Goal: Task Accomplishment & Management: Manage account settings

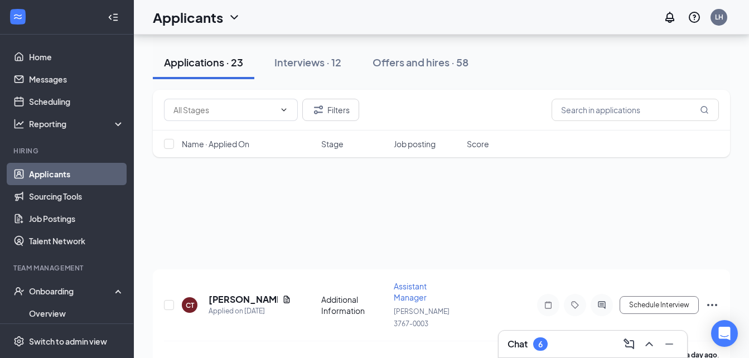
scroll to position [316, 0]
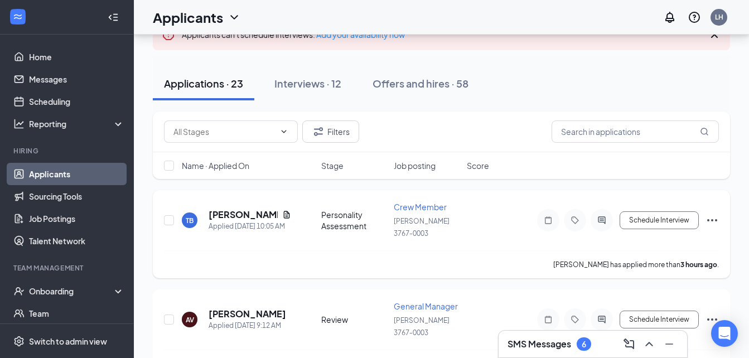
scroll to position [93, 0]
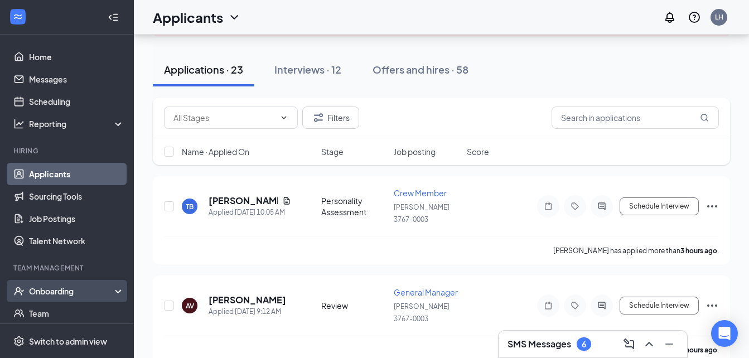
click at [95, 280] on li "Onboarding" at bounding box center [66, 291] width 133 height 22
click at [101, 289] on div "Onboarding" at bounding box center [72, 290] width 86 height 11
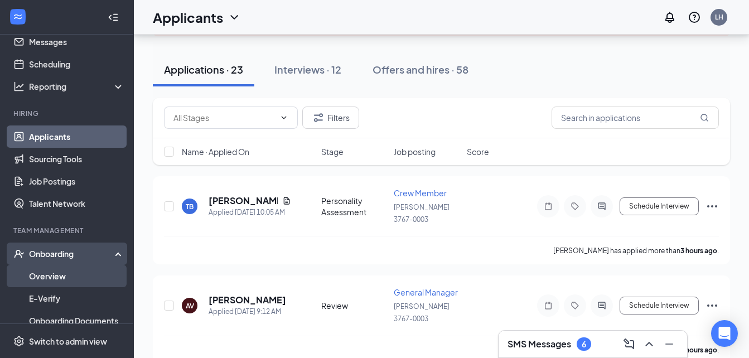
click at [79, 270] on link "Overview" at bounding box center [76, 276] width 95 height 22
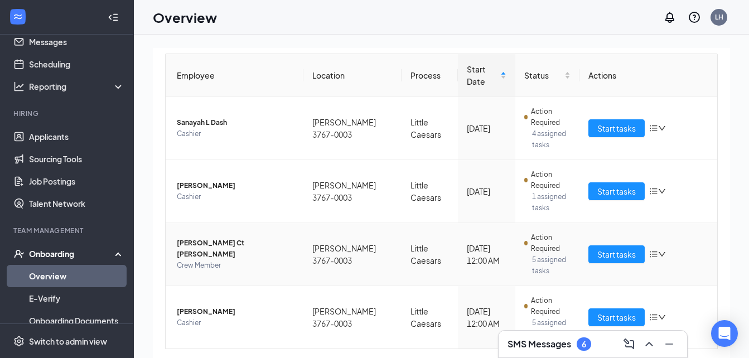
scroll to position [111, 0]
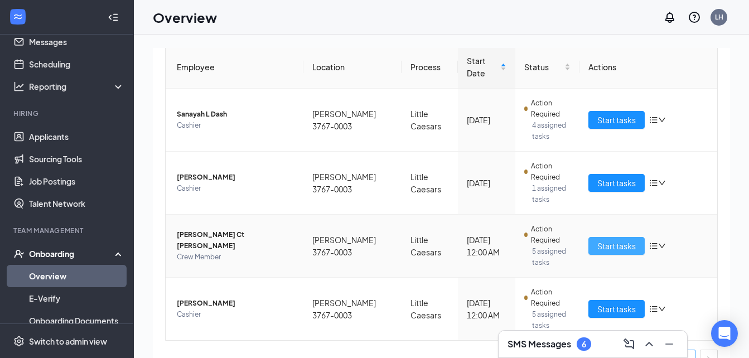
click at [598, 240] on span "Start tasks" at bounding box center [616, 246] width 38 height 12
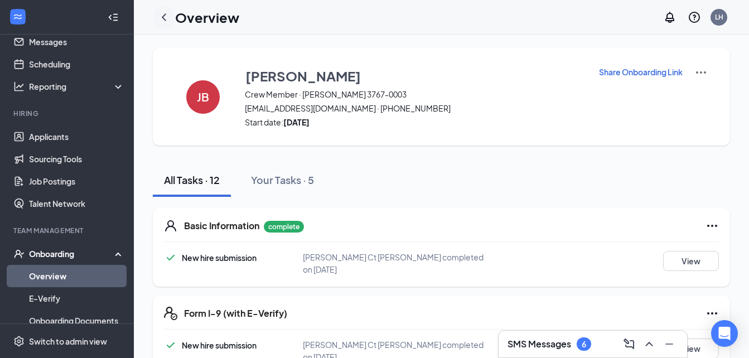
click at [163, 16] on icon "ChevronLeft" at bounding box center [164, 16] width 4 height 7
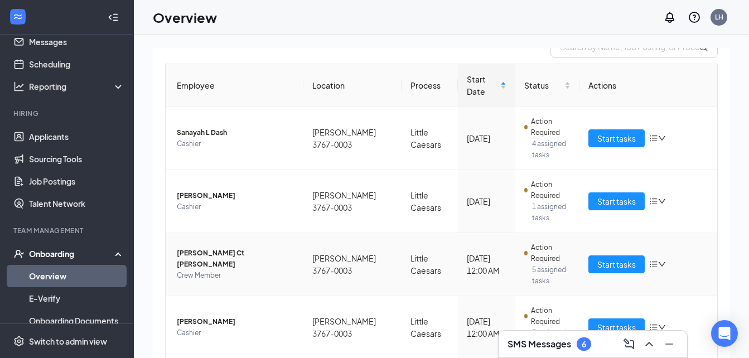
scroll to position [120, 0]
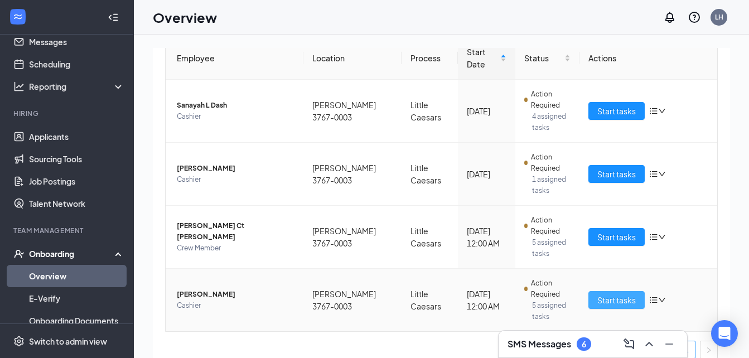
click at [600, 294] on span "Start tasks" at bounding box center [616, 300] width 38 height 12
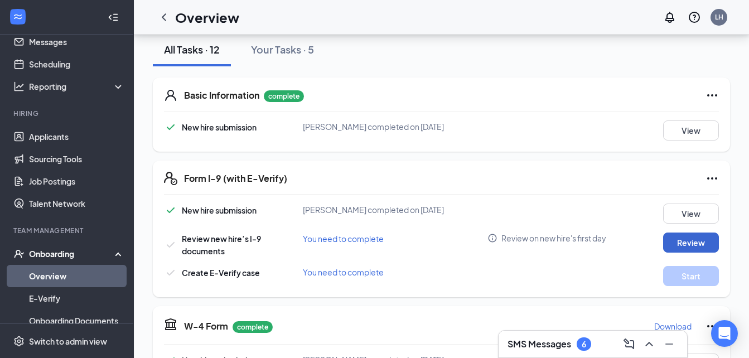
scroll to position [149, 0]
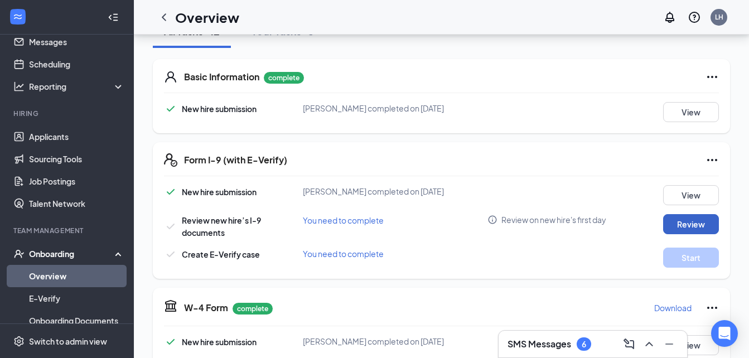
click at [686, 224] on button "Review" at bounding box center [691, 224] width 56 height 20
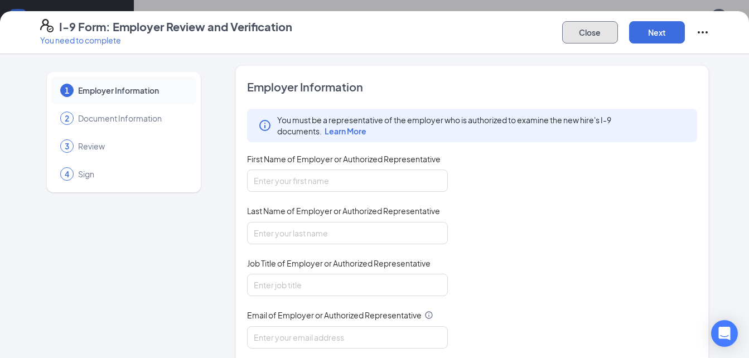
click at [595, 35] on button "Close" at bounding box center [590, 32] width 56 height 22
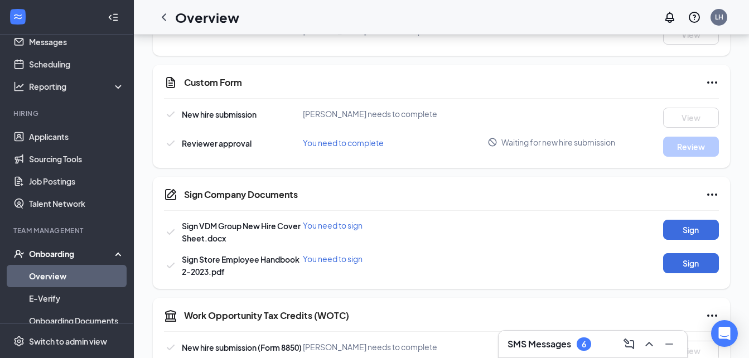
scroll to position [620, 0]
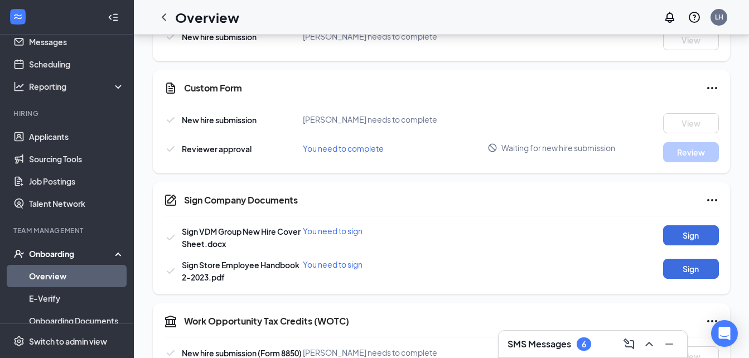
click at [81, 272] on link "Overview" at bounding box center [76, 276] width 95 height 22
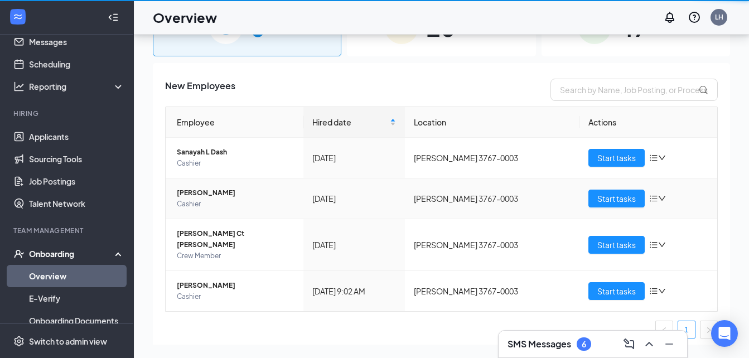
scroll to position [50, 0]
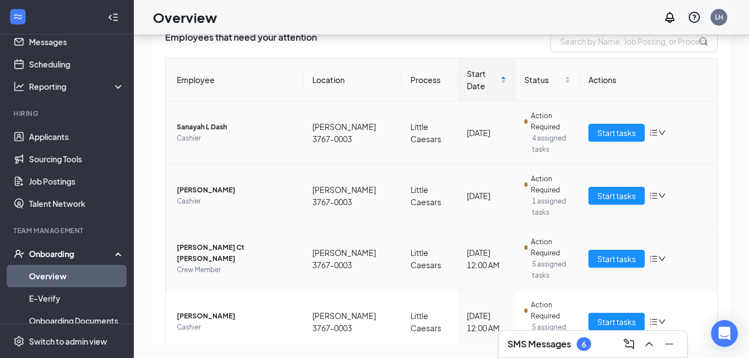
scroll to position [56, 0]
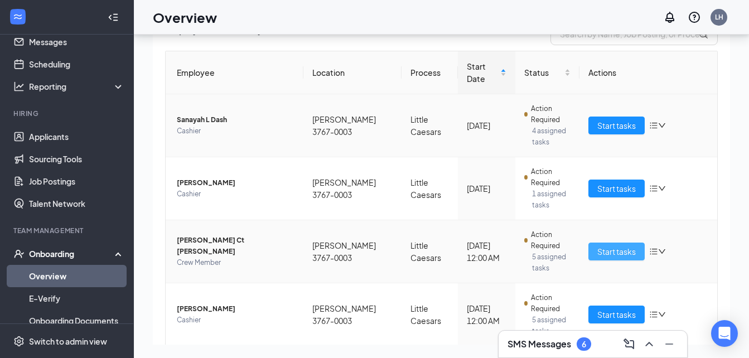
click at [614, 245] on span "Start tasks" at bounding box center [616, 251] width 38 height 12
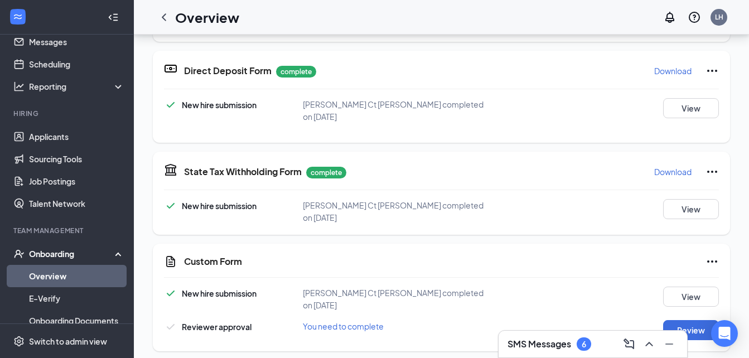
scroll to position [279, 0]
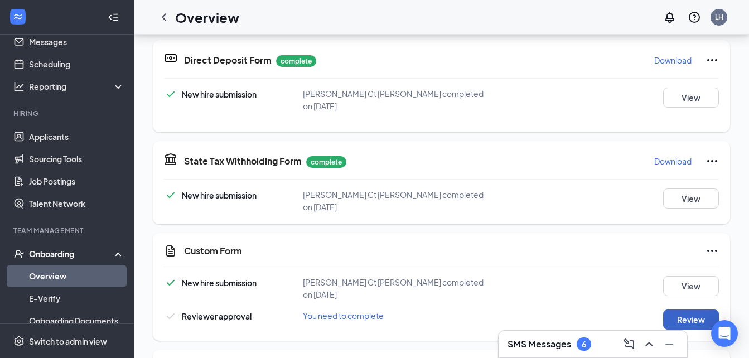
click at [695, 309] on button "Review" at bounding box center [691, 319] width 56 height 20
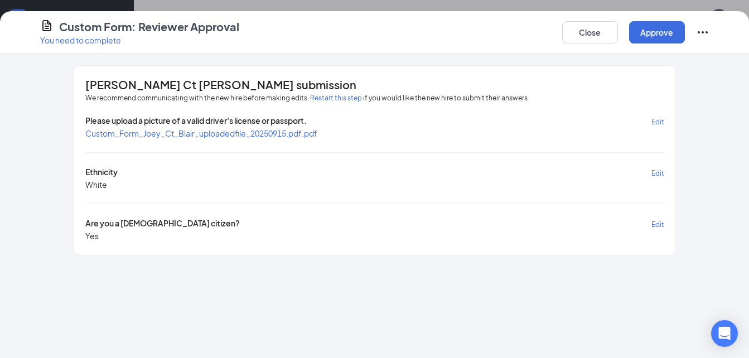
click at [238, 136] on span "Custom_Form_Joey_Ct_Blair_uploadedfile_20250915.pdf.pdf" at bounding box center [201, 133] width 232 height 10
click at [592, 33] on button "Close" at bounding box center [590, 32] width 56 height 22
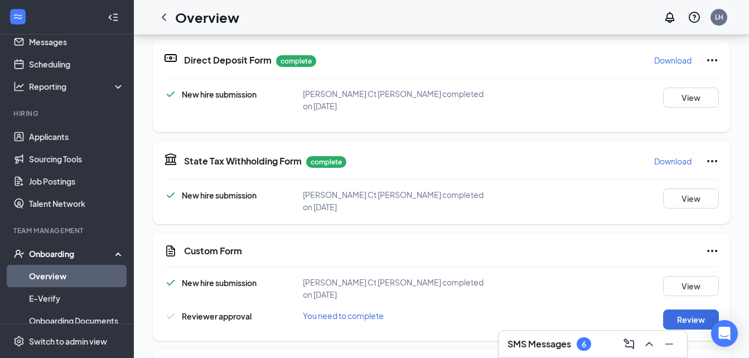
click at [64, 274] on link "Overview" at bounding box center [76, 276] width 95 height 22
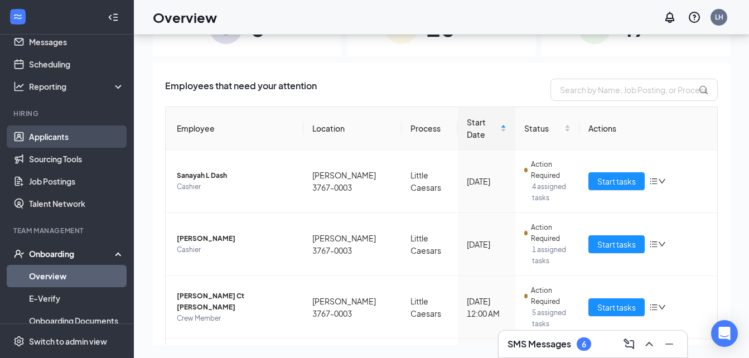
click at [57, 127] on link "Applicants" at bounding box center [76, 136] width 95 height 22
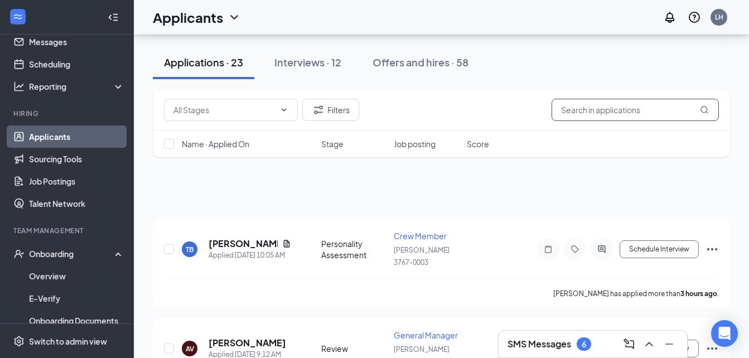
click at [582, 115] on input "text" at bounding box center [634, 110] width 167 height 22
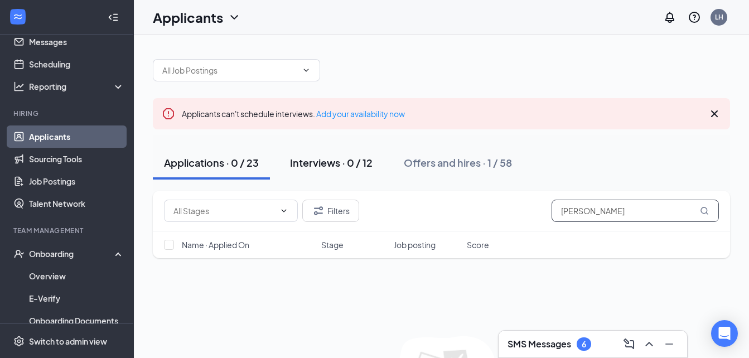
type input "britt"
click at [322, 162] on div "Interviews · 0 / 12" at bounding box center [331, 163] width 82 height 14
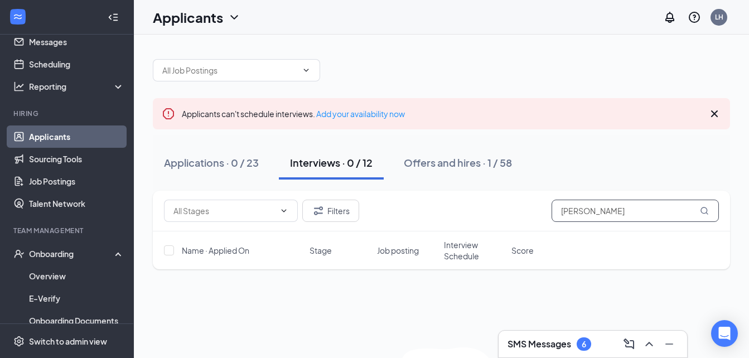
click at [583, 212] on input "britt" at bounding box center [634, 211] width 167 height 22
type input "brit"
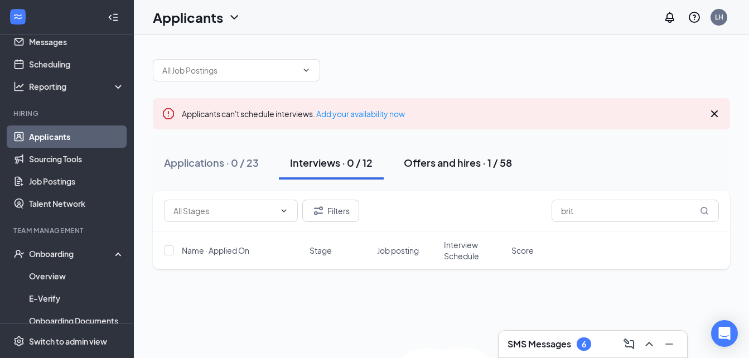
click at [457, 167] on div "Offers and hires · 1 / 58" at bounding box center [458, 163] width 108 height 14
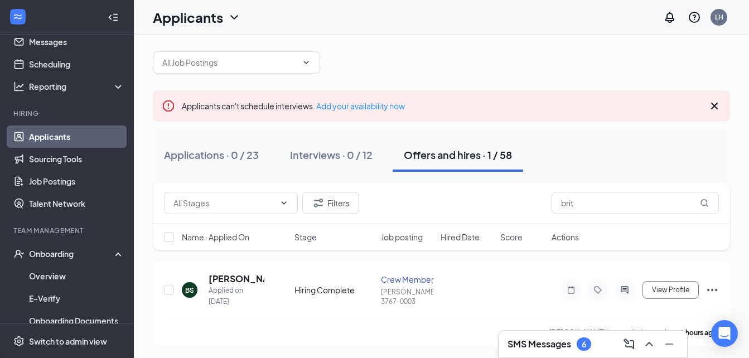
scroll to position [9, 0]
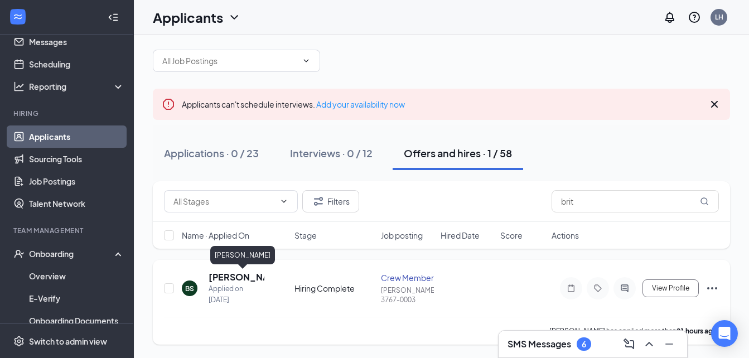
click at [233, 278] on h5 "[PERSON_NAME]" at bounding box center [236, 277] width 56 height 12
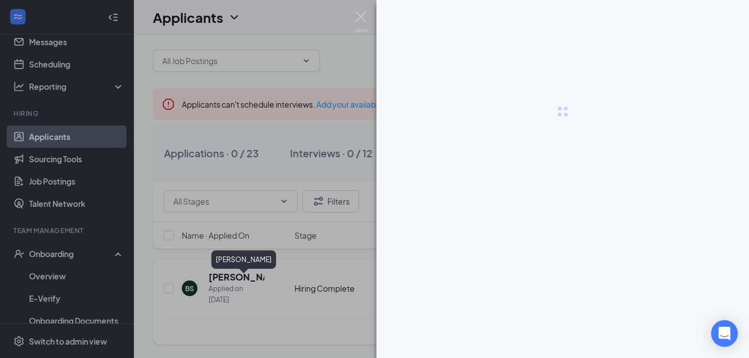
scroll to position [7, 0]
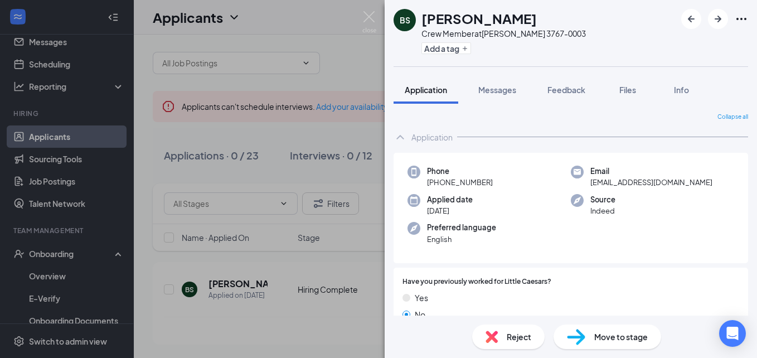
click at [309, 280] on div "BS Brittany Sharp Crew Member at Florence 3767-0003 Add a tag Application Messa…" at bounding box center [378, 179] width 757 height 358
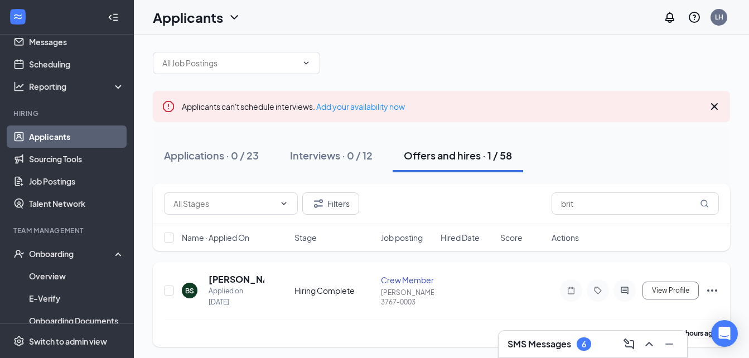
click at [713, 292] on icon "Ellipses" at bounding box center [711, 290] width 13 height 13
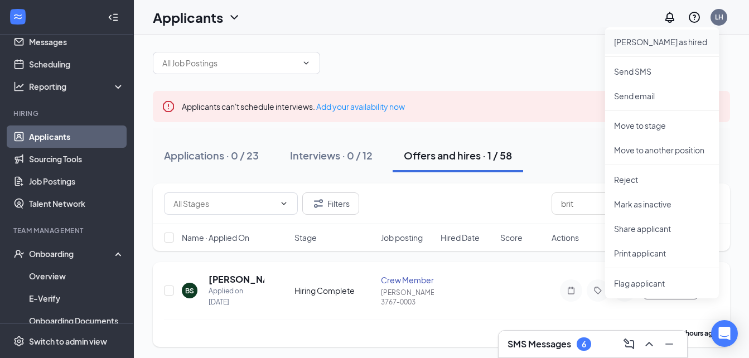
click at [658, 43] on p "Mark as hired" at bounding box center [662, 41] width 96 height 11
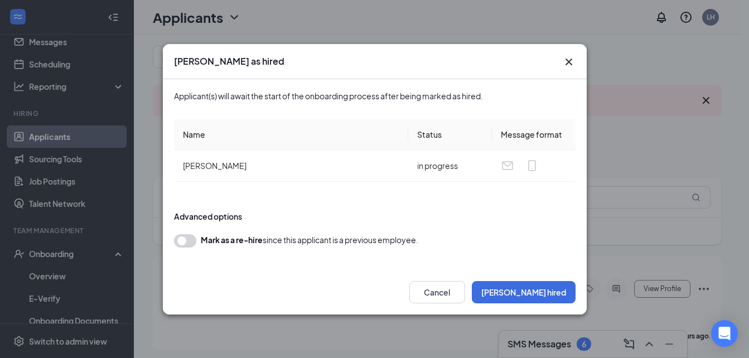
scroll to position [18, 0]
click at [546, 290] on button "Mark hired" at bounding box center [524, 292] width 104 height 22
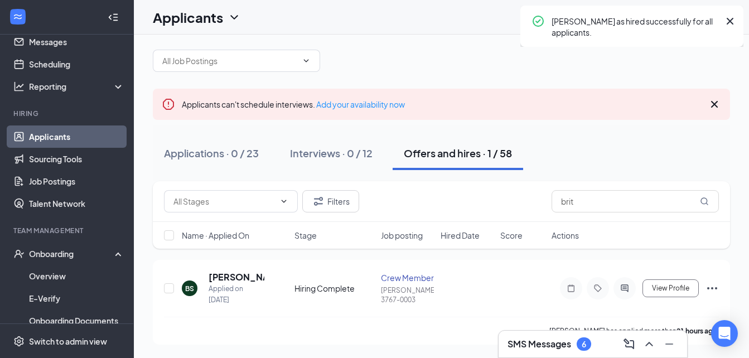
scroll to position [9, 0]
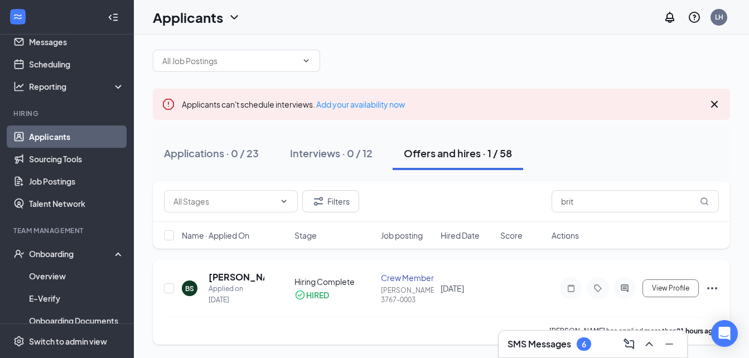
click at [711, 285] on icon "Ellipses" at bounding box center [711, 287] width 13 height 13
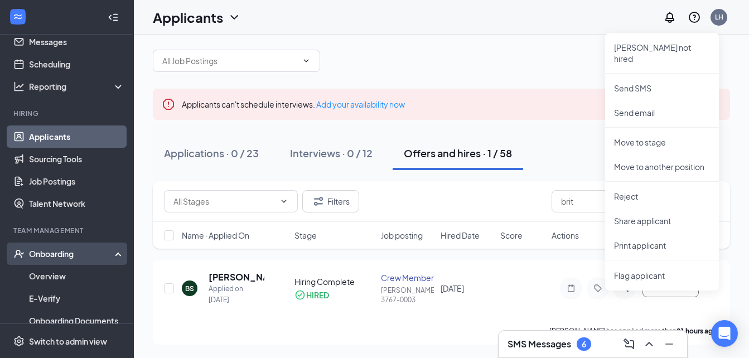
click at [62, 256] on div "Onboarding" at bounding box center [72, 253] width 86 height 11
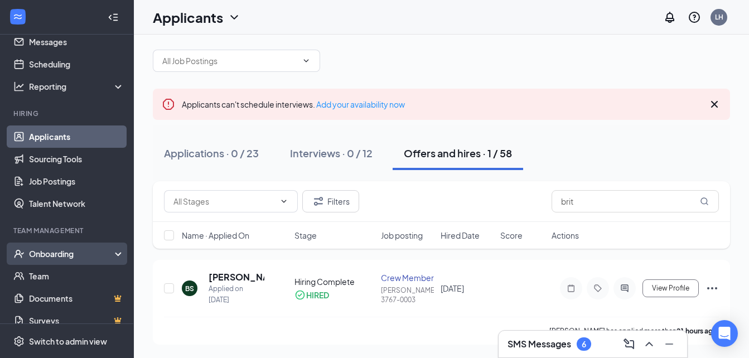
click at [76, 257] on div "Onboarding" at bounding box center [72, 253] width 86 height 11
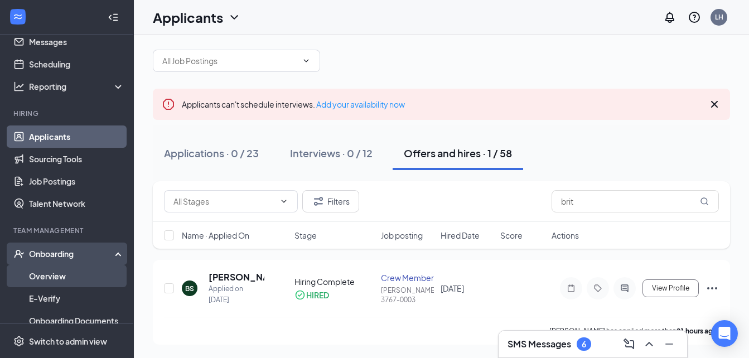
click at [76, 271] on link "Overview" at bounding box center [76, 276] width 95 height 22
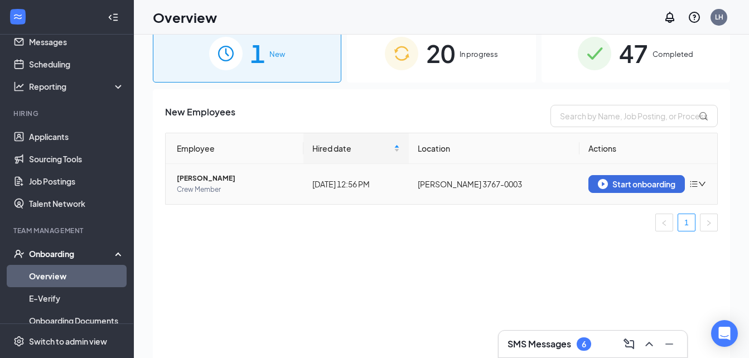
scroll to position [28, 0]
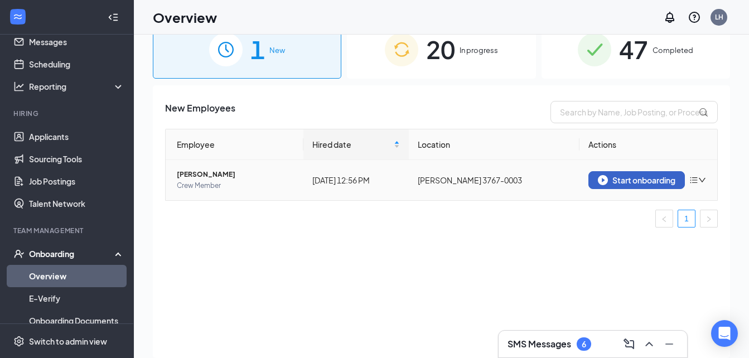
click at [620, 181] on div "Start onboarding" at bounding box center [636, 180] width 77 height 10
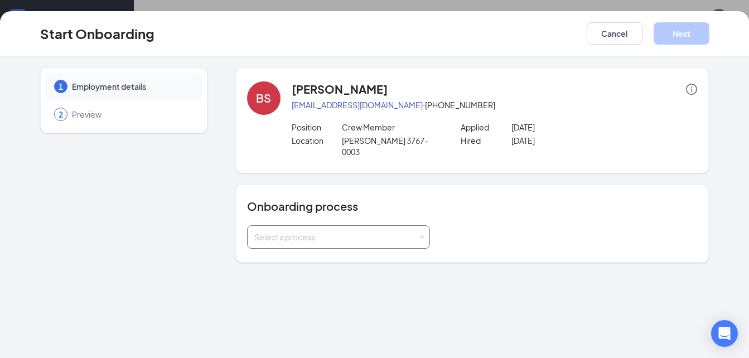
click at [345, 234] on div "Select a process" at bounding box center [338, 237] width 168 height 22
click at [286, 275] on li "Little Caesars" at bounding box center [337, 270] width 183 height 20
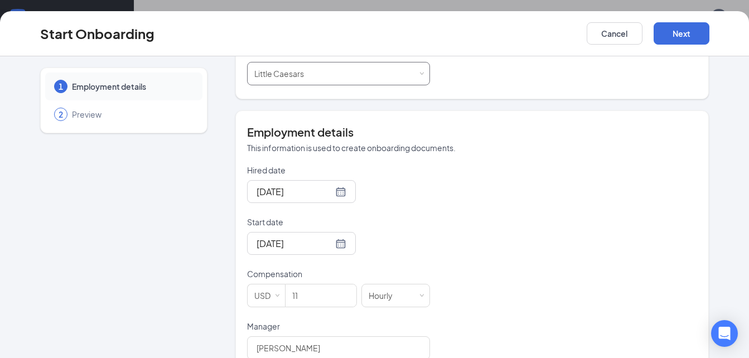
scroll to position [167, 0]
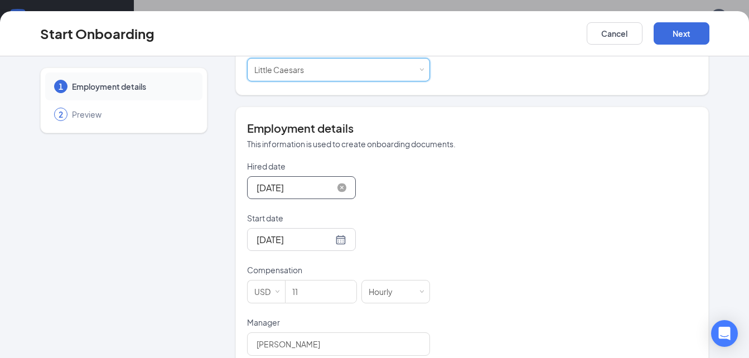
click at [304, 181] on input "[DATE]" at bounding box center [294, 188] width 76 height 14
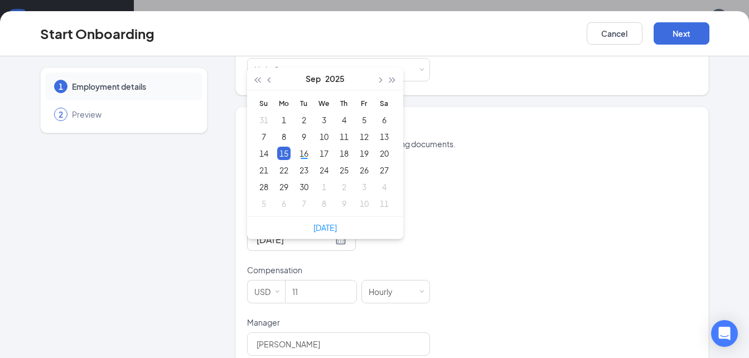
type input "[DATE]"
click at [279, 147] on div "15" at bounding box center [283, 153] width 13 height 13
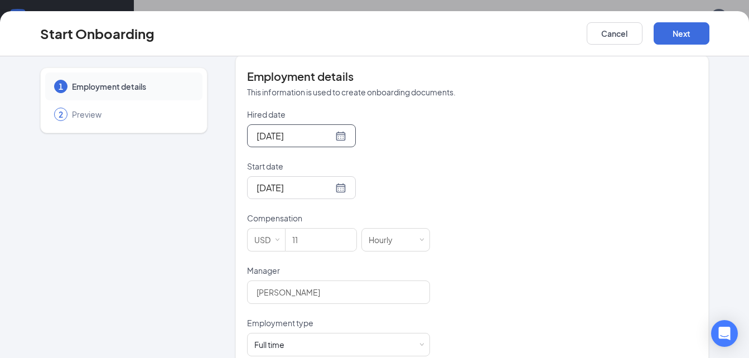
scroll to position [223, 0]
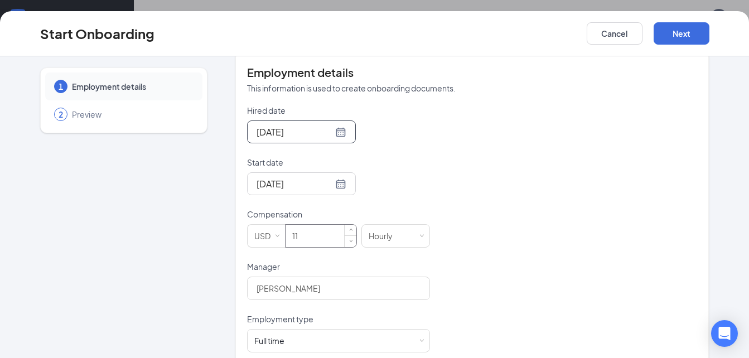
click at [310, 227] on input "11" at bounding box center [320, 236] width 71 height 22
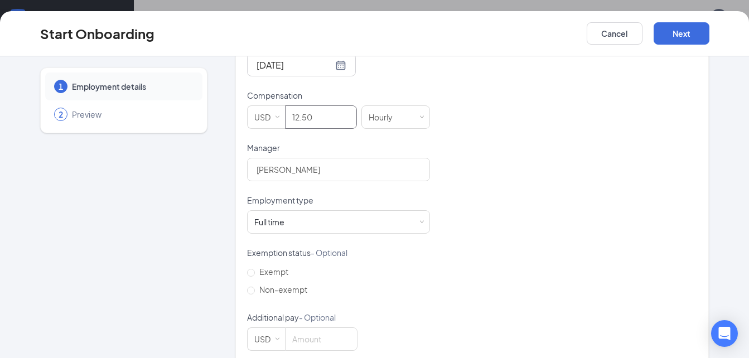
scroll to position [348, 0]
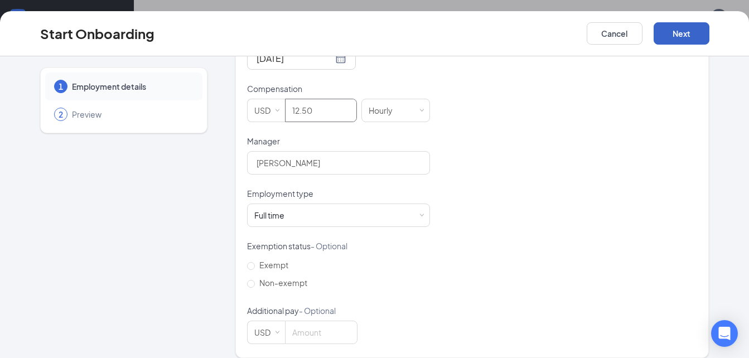
type input "12.5"
click at [677, 31] on button "Next" at bounding box center [681, 33] width 56 height 22
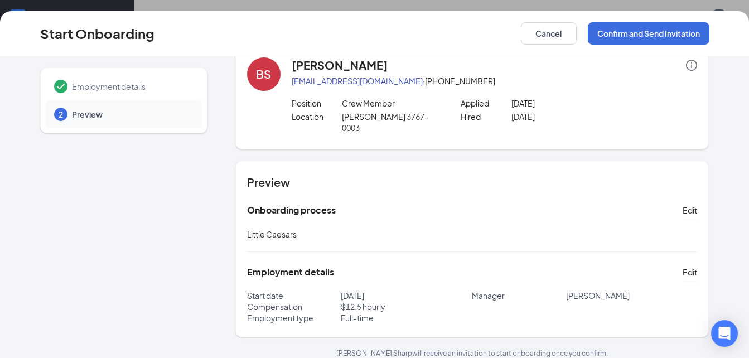
scroll to position [13, 0]
click at [644, 32] on button "Confirm and Send Invitation" at bounding box center [649, 33] width 122 height 22
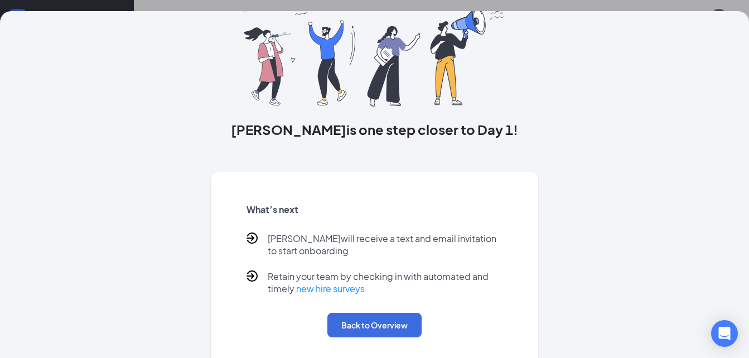
scroll to position [85, 0]
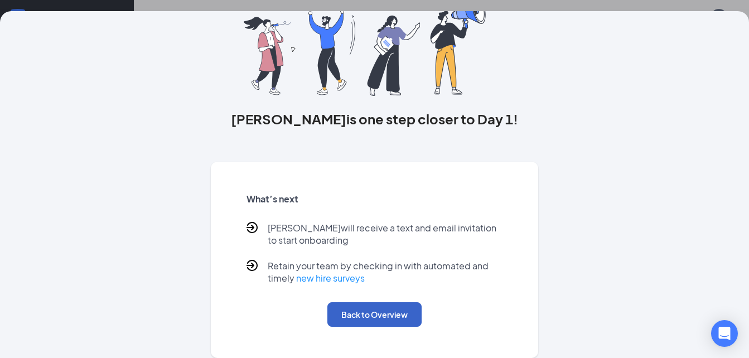
click at [387, 309] on button "Back to Overview" at bounding box center [374, 314] width 94 height 25
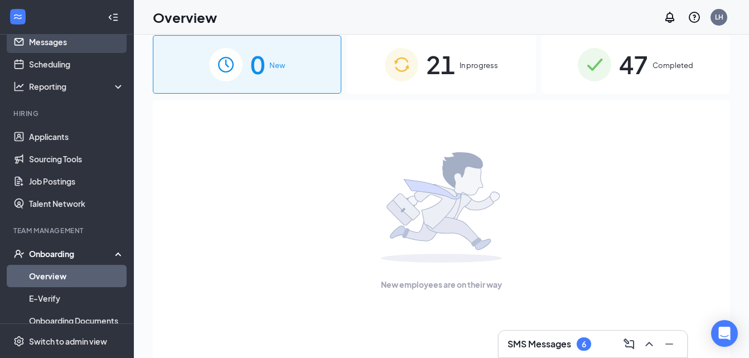
click at [82, 41] on link "Messages" at bounding box center [76, 42] width 95 height 22
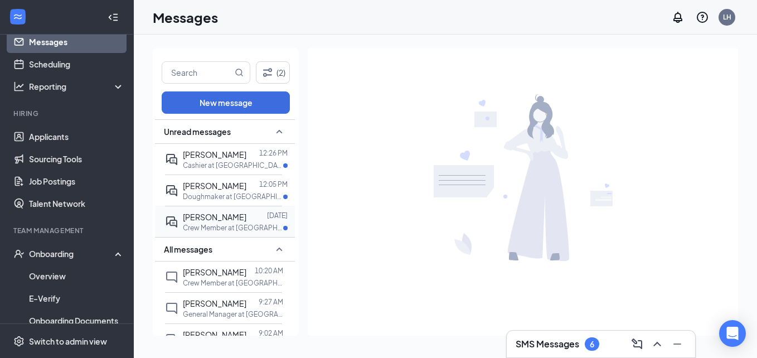
click at [235, 225] on p "Crew Member at [GEOGRAPHIC_DATA] 3767-0003" at bounding box center [233, 227] width 100 height 9
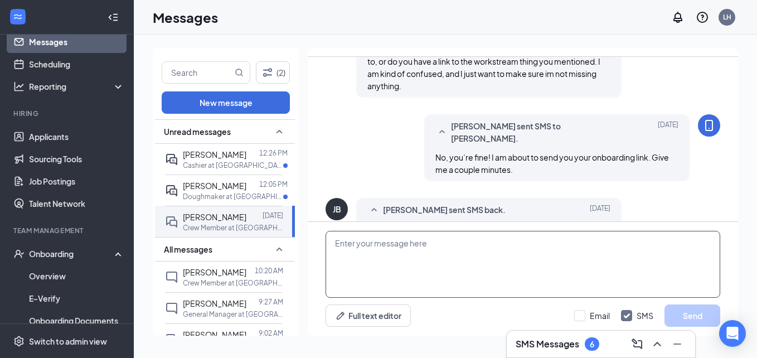
scroll to position [355, 0]
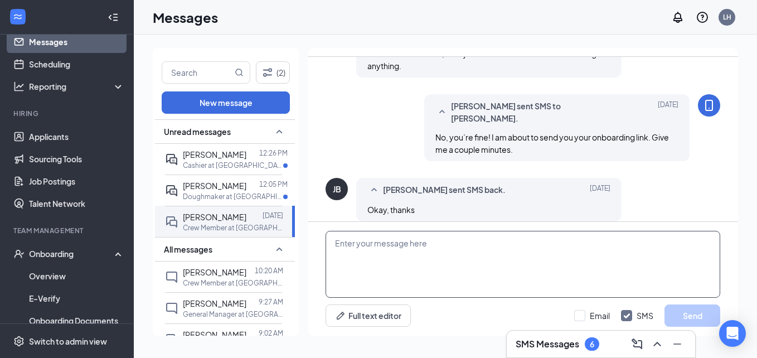
click at [449, 293] on textarea at bounding box center [523, 264] width 395 height 67
type textarea "h"
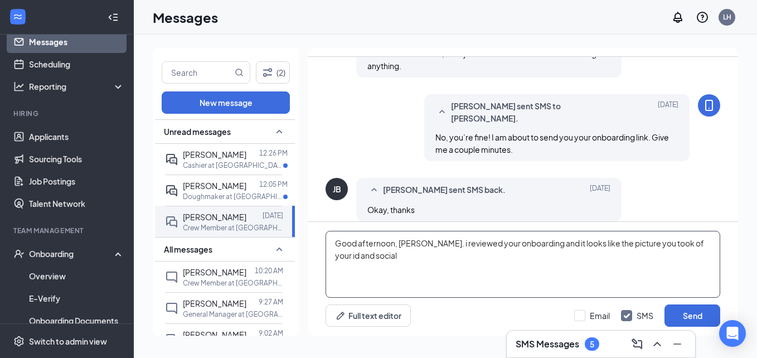
click at [420, 247] on textarea "Good afternoon, joey. i reviewed your onboarding and it looks like the picture …" at bounding box center [523, 264] width 395 height 67
click at [410, 260] on textarea "Good afternoon, joey. I reviewed your onboarding and it looks like the picture …" at bounding box center [523, 264] width 395 height 67
click at [394, 259] on textarea "Good afternoon, joey. I reviewed your onboarding, and it looks like the picture…" at bounding box center [523, 264] width 395 height 67
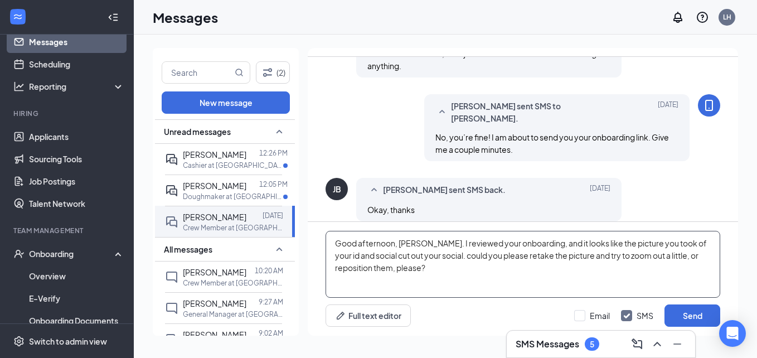
click at [417, 245] on textarea "Good afternoon, joey. I reviewed your onboarding, and it looks like the picture…" at bounding box center [523, 264] width 395 height 67
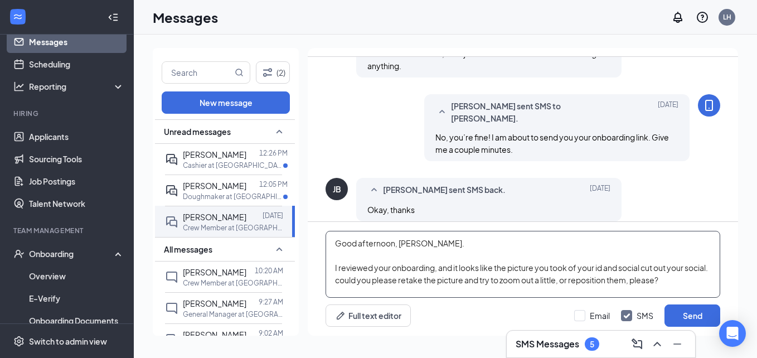
click at [603, 268] on textarea "Good afternoon, joey. I reviewed your onboarding, and it looks like the picture…" at bounding box center [523, 264] width 395 height 67
type textarea "Good afternoon, [PERSON_NAME]. I reviewed your onboarding, and it looks like th…"
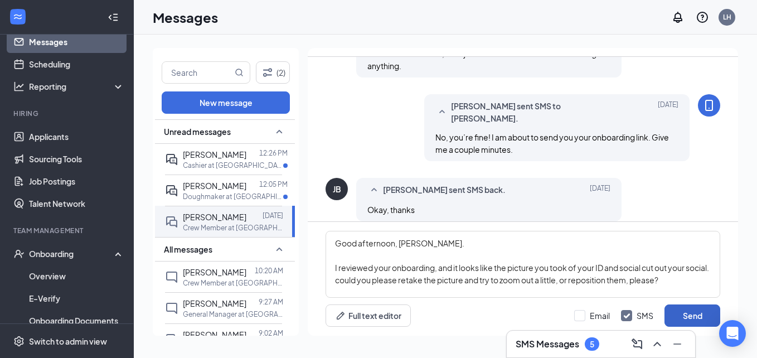
click at [702, 317] on button "Send" at bounding box center [692, 315] width 56 height 22
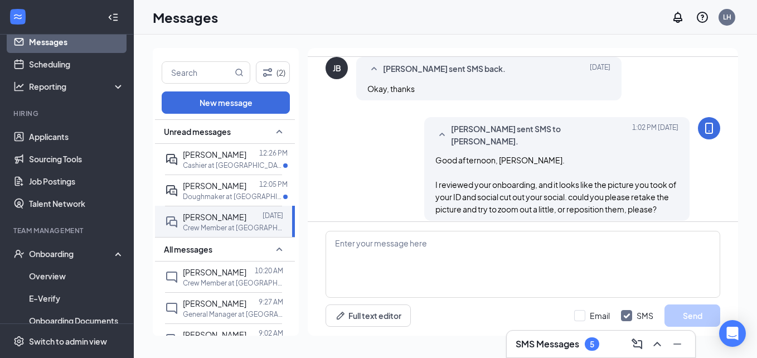
scroll to position [477, 0]
click at [441, 273] on textarea at bounding box center [523, 264] width 395 height 67
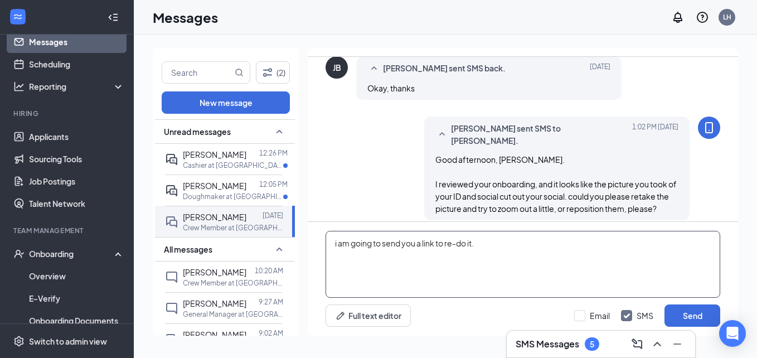
click at [339, 247] on textarea "i am going to send you a link to re-do it." at bounding box center [523, 264] width 395 height 67
type textarea "I am going to send you a link to re-do it."
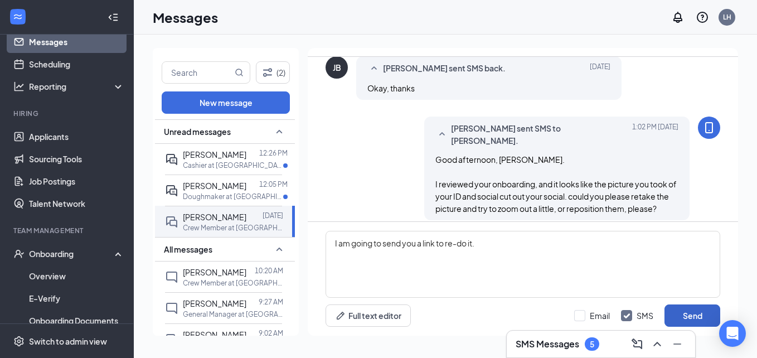
click at [685, 313] on button "Send" at bounding box center [692, 315] width 56 height 22
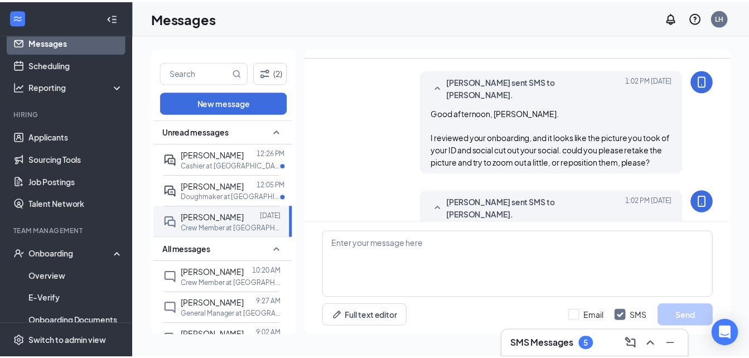
scroll to position [537, 0]
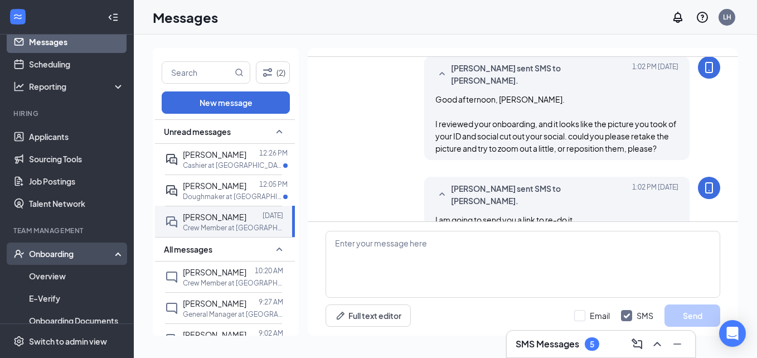
click at [90, 244] on div "Onboarding" at bounding box center [67, 253] width 134 height 22
click at [84, 275] on link "Overview" at bounding box center [76, 276] width 95 height 22
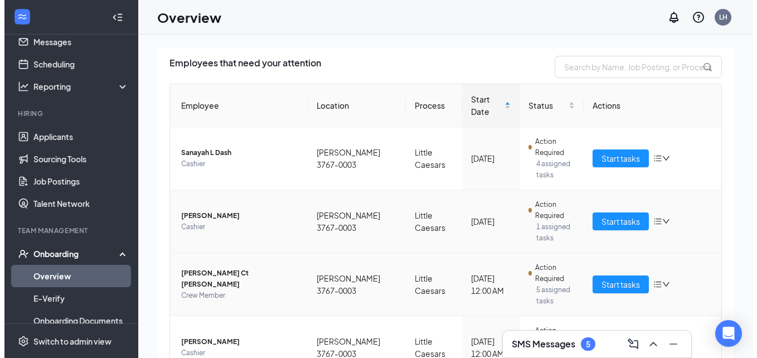
scroll to position [74, 0]
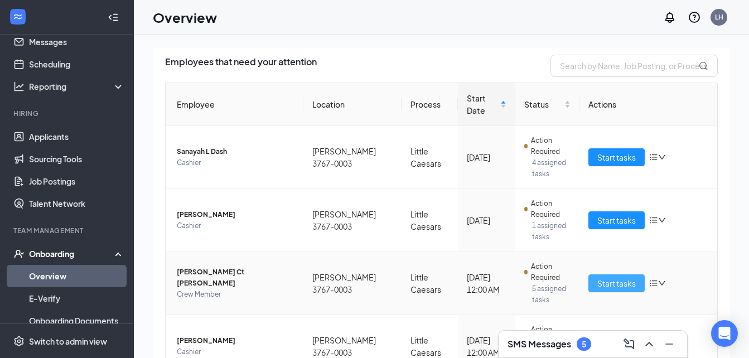
click at [597, 277] on span "Start tasks" at bounding box center [616, 283] width 38 height 12
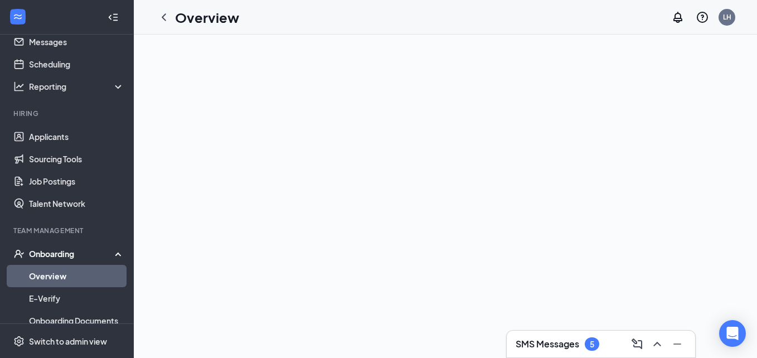
click at [58, 280] on link "Overview" at bounding box center [76, 276] width 95 height 22
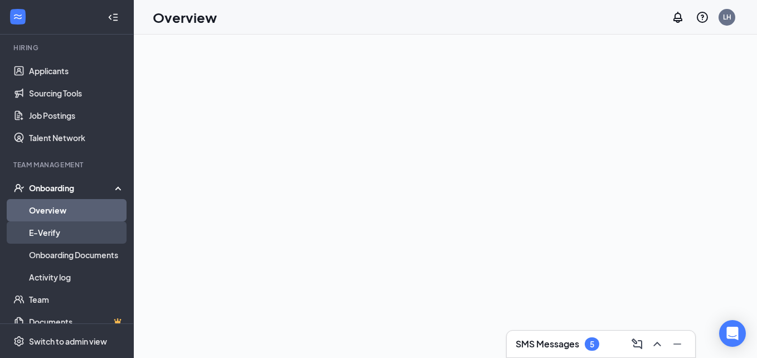
scroll to position [130, 0]
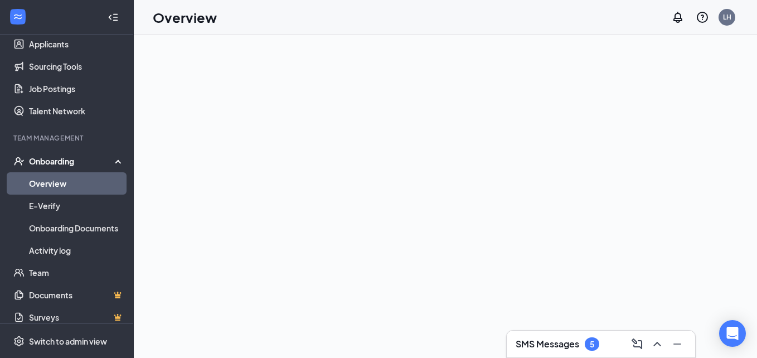
click at [53, 160] on div "Onboarding" at bounding box center [72, 161] width 86 height 11
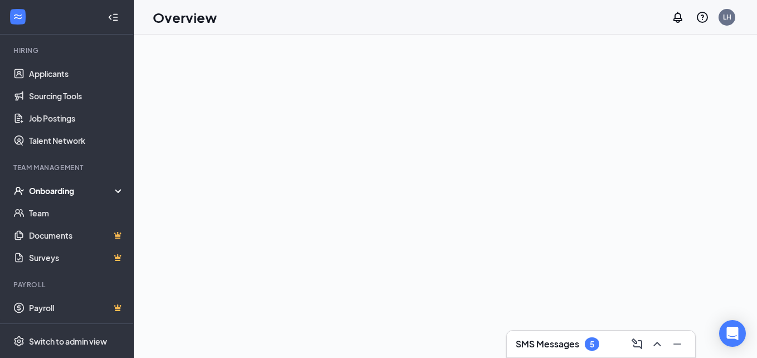
click at [80, 187] on div "Onboarding" at bounding box center [72, 190] width 86 height 11
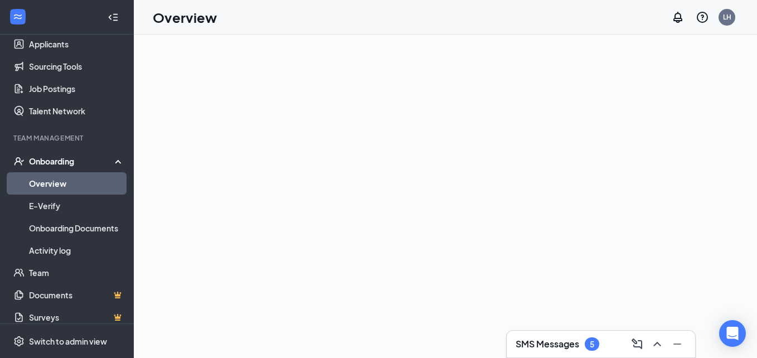
click at [62, 187] on link "Overview" at bounding box center [76, 183] width 95 height 22
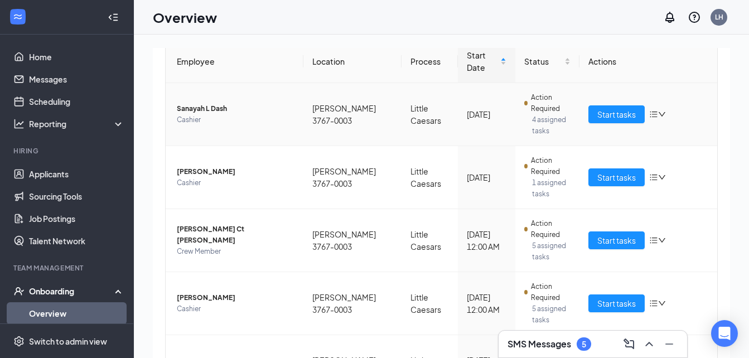
scroll to position [130, 0]
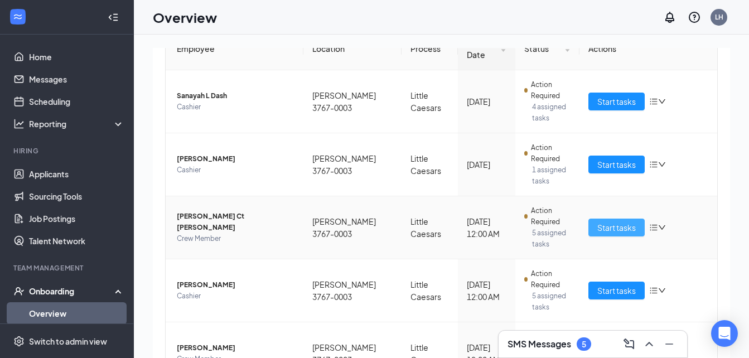
click at [597, 221] on span "Start tasks" at bounding box center [616, 227] width 38 height 12
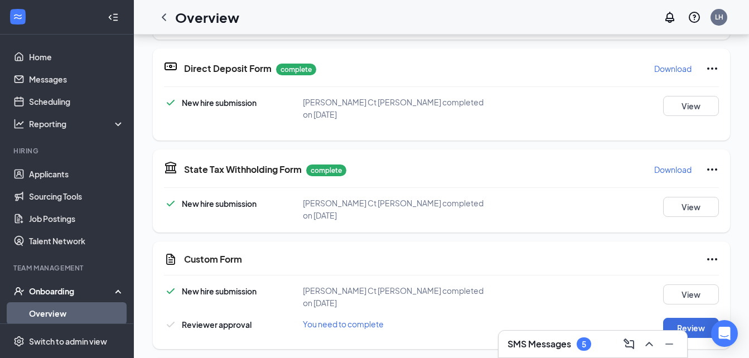
scroll to position [297, 0]
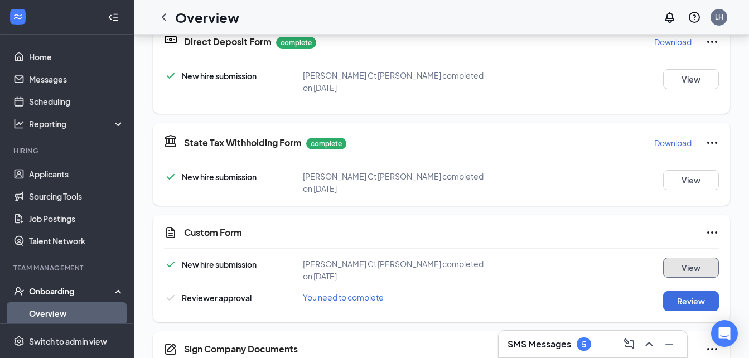
click at [673, 258] on button "View" at bounding box center [691, 268] width 56 height 20
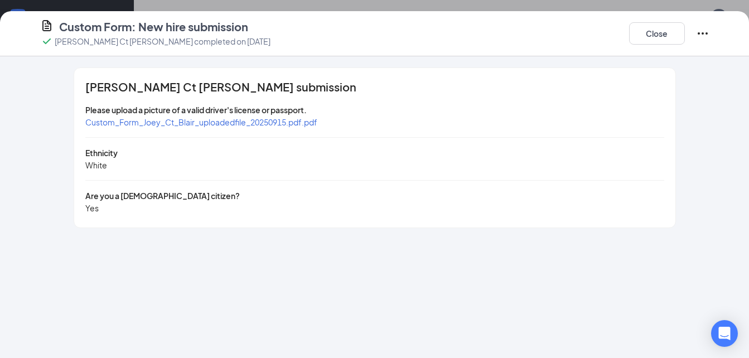
click at [224, 124] on span "Custom_Form_Joey_Ct_Blair_uploadedfile_20250915.pdf.pdf" at bounding box center [201, 122] width 232 height 10
click at [636, 31] on button "Close" at bounding box center [657, 33] width 56 height 22
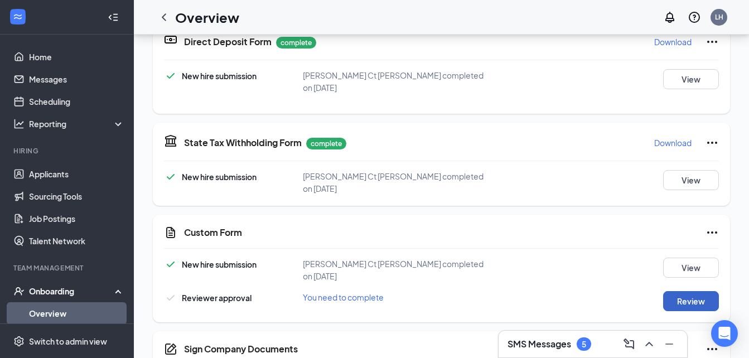
click at [682, 291] on button "Review" at bounding box center [691, 301] width 56 height 20
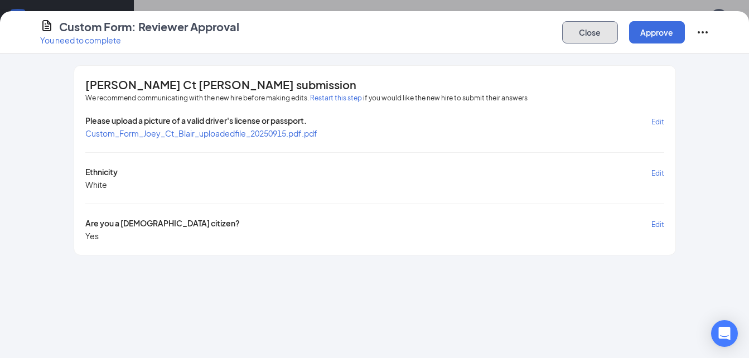
click at [593, 27] on button "Close" at bounding box center [590, 32] width 56 height 22
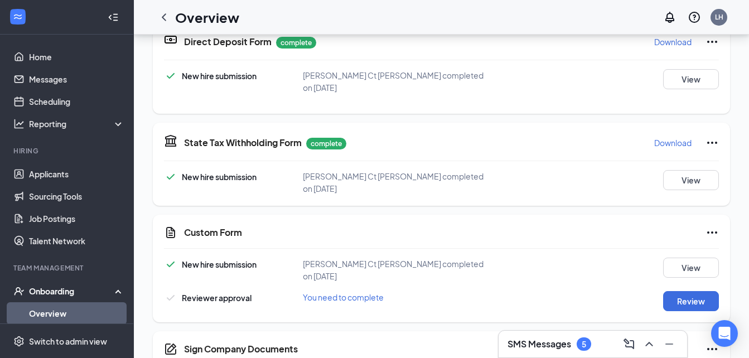
click at [705, 226] on icon "Ellipses" at bounding box center [711, 232] width 13 height 13
click at [575, 226] on div "Custom Form" at bounding box center [451, 232] width 535 height 13
click at [691, 291] on button "Review" at bounding box center [691, 301] width 56 height 20
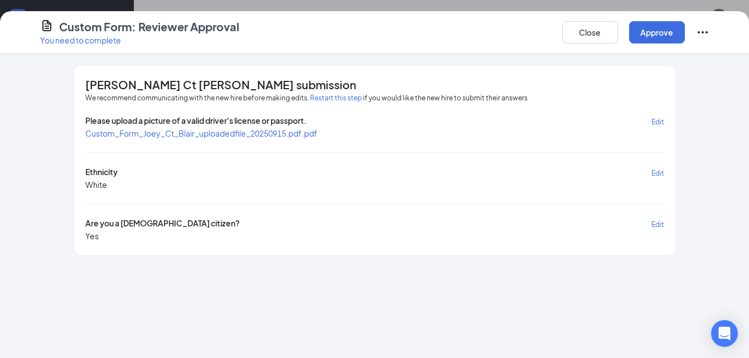
click at [702, 33] on icon "Ellipses" at bounding box center [702, 32] width 10 height 2
click at [735, 106] on div "[PERSON_NAME] [PERSON_NAME] submission We recommend communicating with the new …" at bounding box center [374, 206] width 749 height 304
click at [577, 31] on button "Close" at bounding box center [590, 32] width 56 height 22
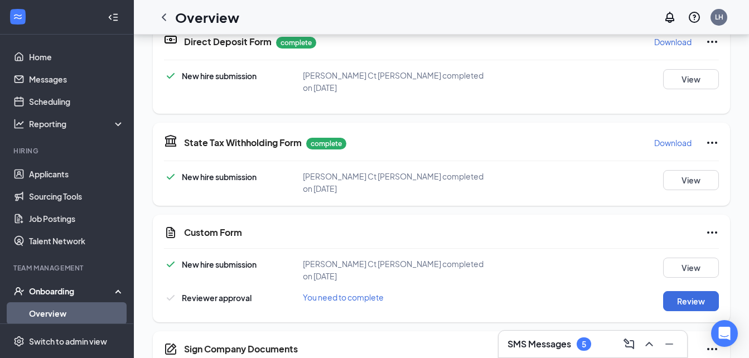
click at [707, 231] on icon "Ellipses" at bounding box center [712, 232] width 10 height 2
click at [515, 258] on div "New hire submission [PERSON_NAME] Ct [PERSON_NAME] completed on [DATE] View" at bounding box center [441, 270] width 555 height 25
click at [678, 258] on button "View" at bounding box center [691, 268] width 56 height 20
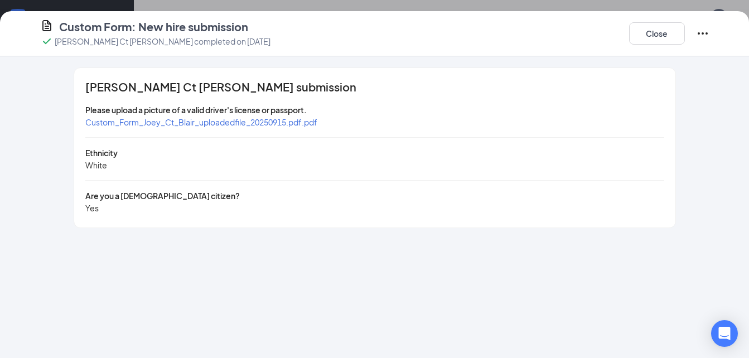
drag, startPoint x: 710, startPoint y: 31, endPoint x: 701, endPoint y: 32, distance: 9.0
click at [705, 31] on div "Custom Form: New hire submission [PERSON_NAME] Ct [PERSON_NAME] completed on [D…" at bounding box center [374, 33] width 713 height 29
click at [700, 32] on icon "Ellipses" at bounding box center [702, 33] width 13 height 13
click at [383, 115] on div "Please upload a picture of a valid driver's license or passport." at bounding box center [374, 110] width 579 height 12
click at [671, 36] on button "Close" at bounding box center [657, 33] width 56 height 22
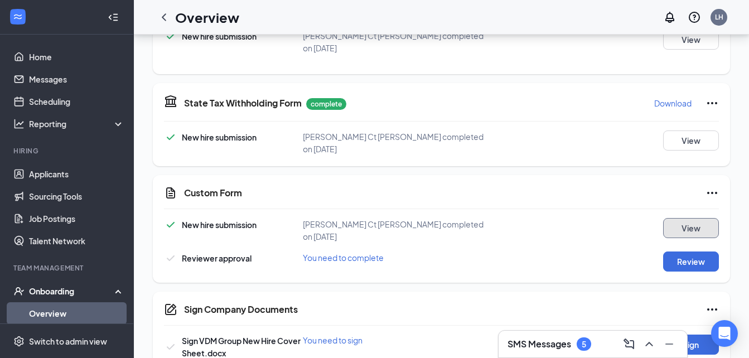
scroll to position [134, 0]
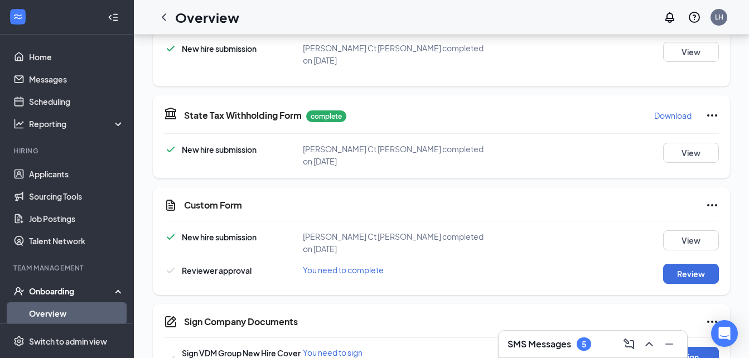
click at [707, 198] on icon "Ellipses" at bounding box center [711, 204] width 13 height 13
click at [498, 198] on div "Custom Form New hire submission [PERSON_NAME] Ct [PERSON_NAME] completed on [DA…" at bounding box center [441, 241] width 577 height 108
click at [687, 264] on button "Review" at bounding box center [691, 274] width 56 height 20
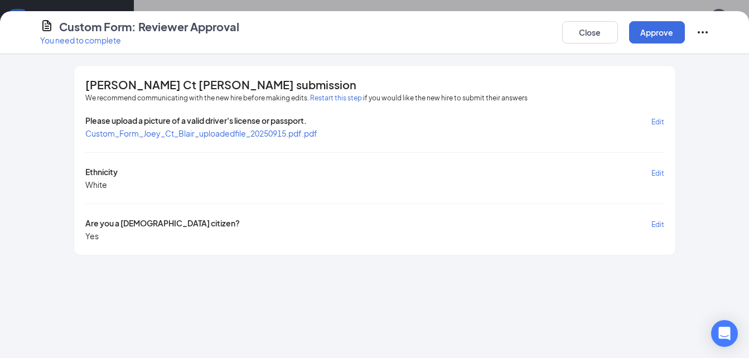
click at [653, 119] on span "Edit" at bounding box center [657, 122] width 13 height 8
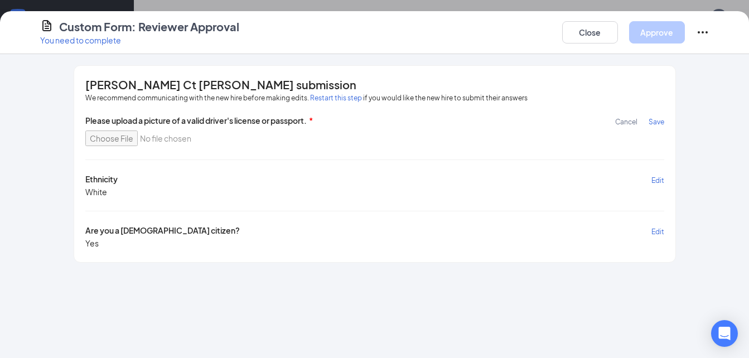
click at [628, 122] on span "Cancel" at bounding box center [626, 122] width 22 height 8
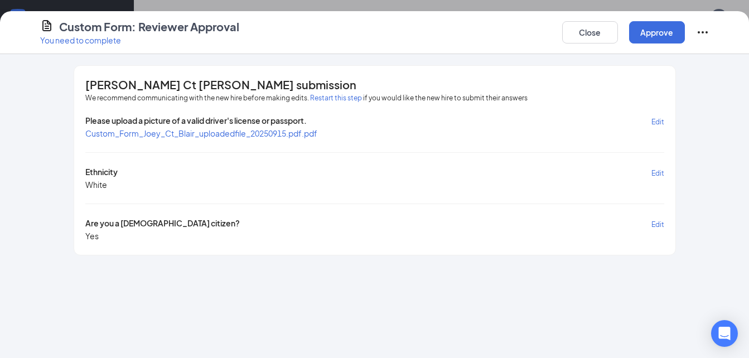
click at [699, 33] on icon "Ellipses" at bounding box center [702, 32] width 10 height 2
click at [720, 130] on div "[PERSON_NAME] [PERSON_NAME] submission We recommend communicating with the new …" at bounding box center [374, 160] width 713 height 190
click at [589, 35] on button "Close" at bounding box center [590, 32] width 56 height 22
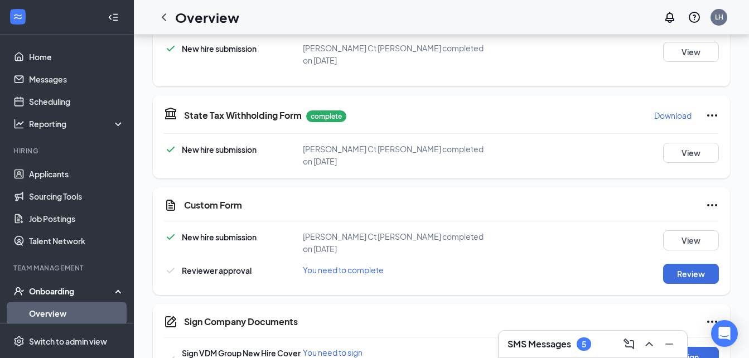
click at [710, 187] on div "Custom Form New hire submission [PERSON_NAME] Ct [PERSON_NAME] completed on [DA…" at bounding box center [441, 241] width 577 height 108
click at [705, 198] on icon "Ellipses" at bounding box center [711, 204] width 13 height 13
click at [211, 232] on span "New hire submission" at bounding box center [219, 237] width 75 height 10
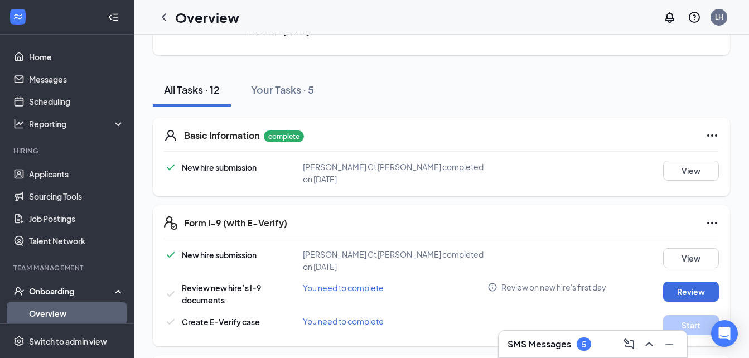
scroll to position [111, 0]
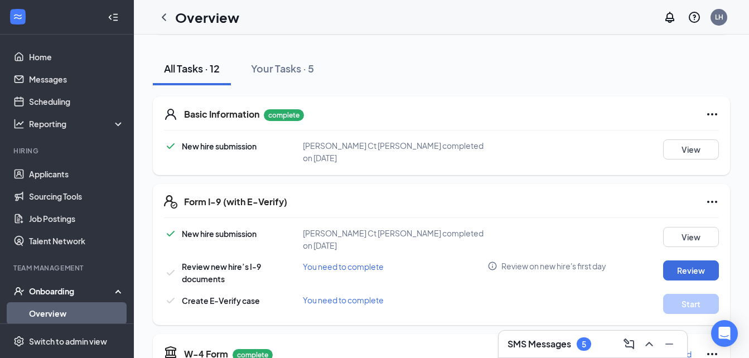
click at [705, 115] on icon "Ellipses" at bounding box center [711, 114] width 13 height 13
click at [463, 152] on div "New hire submission [PERSON_NAME] Ct [PERSON_NAME] completed on [DATE] View" at bounding box center [441, 151] width 555 height 25
click at [314, 62] on div "Your Tasks · 5" at bounding box center [282, 68] width 63 height 14
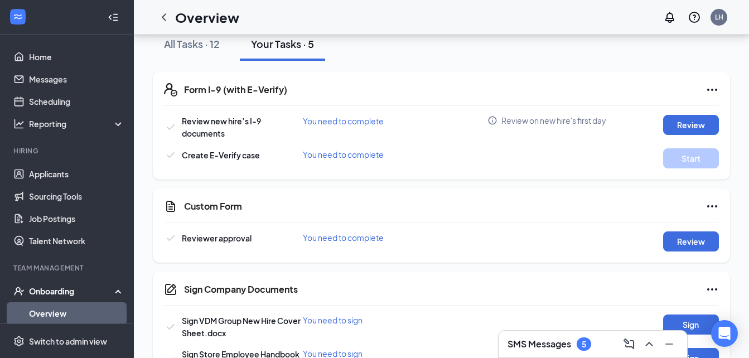
scroll to position [175, 0]
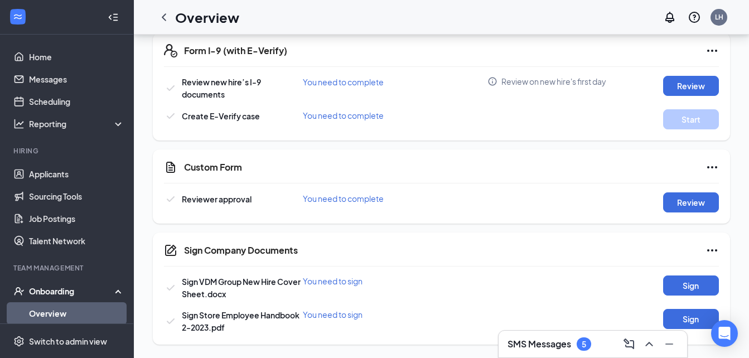
click at [715, 163] on icon "Ellipses" at bounding box center [711, 167] width 13 height 13
click at [591, 178] on div "Custom Form Reviewer approval You need to complete Review" at bounding box center [441, 186] width 577 height 74
click at [686, 207] on button "Review" at bounding box center [691, 202] width 56 height 20
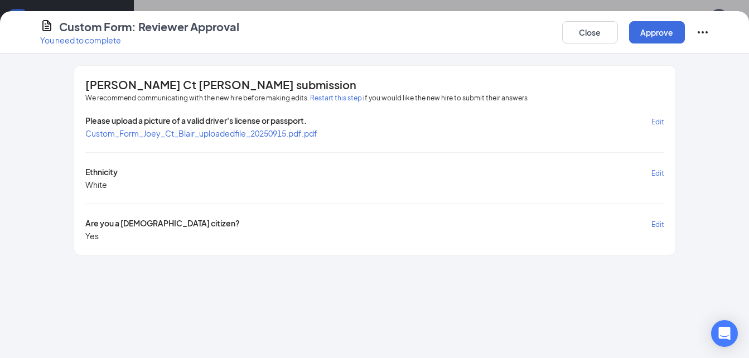
click at [702, 35] on icon "Ellipses" at bounding box center [702, 32] width 13 height 13
click at [724, 101] on div "[PERSON_NAME] [PERSON_NAME] submission We recommend communicating with the new …" at bounding box center [374, 160] width 713 height 190
click at [587, 30] on button "Close" at bounding box center [590, 32] width 56 height 22
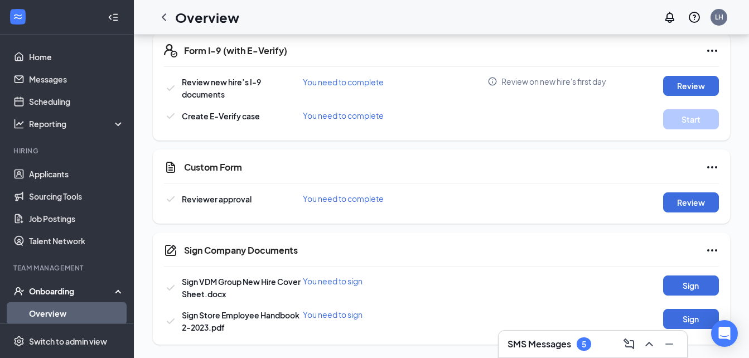
click at [716, 170] on icon "Ellipses" at bounding box center [711, 167] width 13 height 13
click at [566, 199] on div "Reviewer approval You need to complete Review" at bounding box center [441, 202] width 555 height 20
click at [692, 201] on button "Review" at bounding box center [691, 202] width 56 height 20
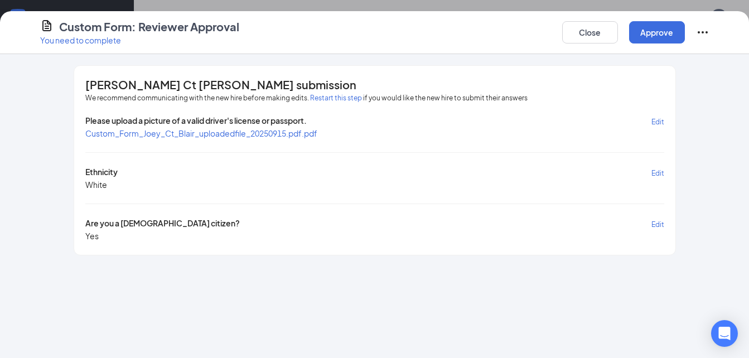
scroll to position [0, 0]
click at [323, 96] on button "Restart this step" at bounding box center [336, 98] width 52 height 11
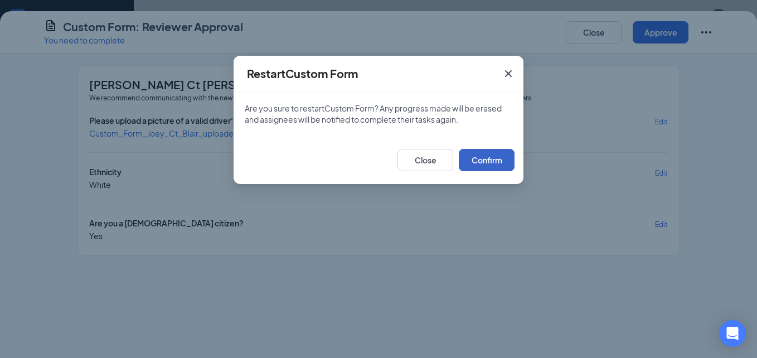
click at [487, 163] on button "Confirm" at bounding box center [487, 160] width 56 height 22
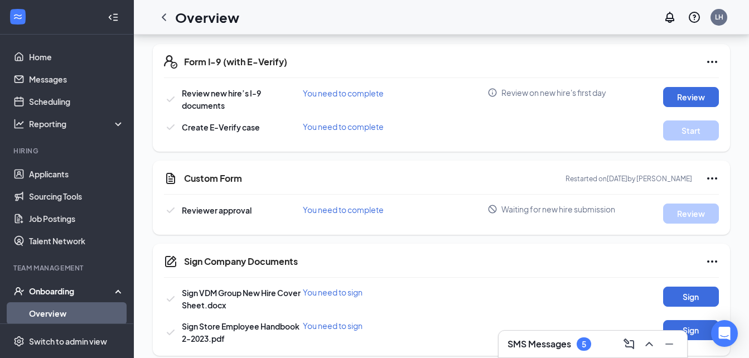
scroll to position [175, 0]
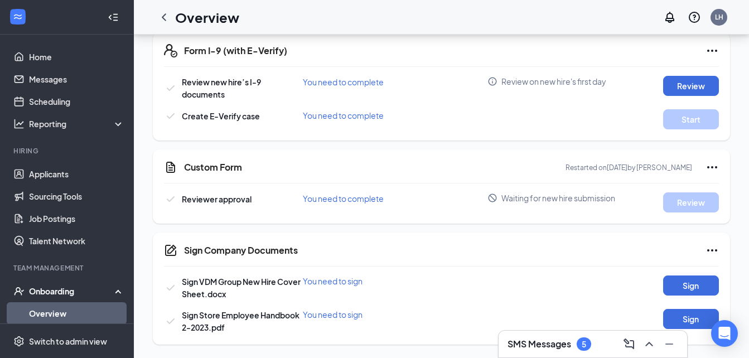
click at [712, 166] on icon "Ellipses" at bounding box center [711, 167] width 13 height 13
click at [437, 171] on div "Custom Form Restarted on [DATE] by [PERSON_NAME]" at bounding box center [451, 167] width 535 height 13
click at [45, 84] on link "Messages" at bounding box center [76, 79] width 95 height 22
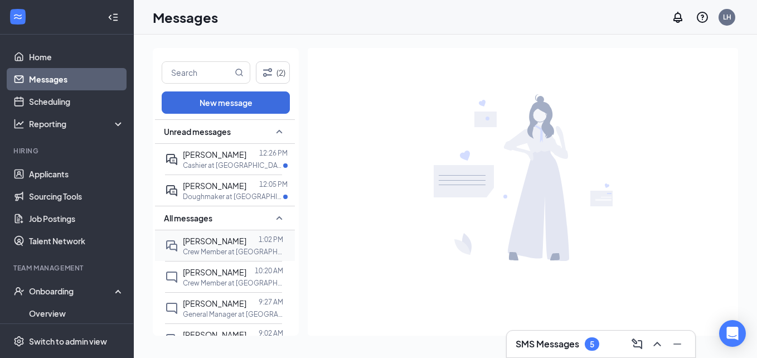
click at [246, 243] on div at bounding box center [252, 241] width 12 height 12
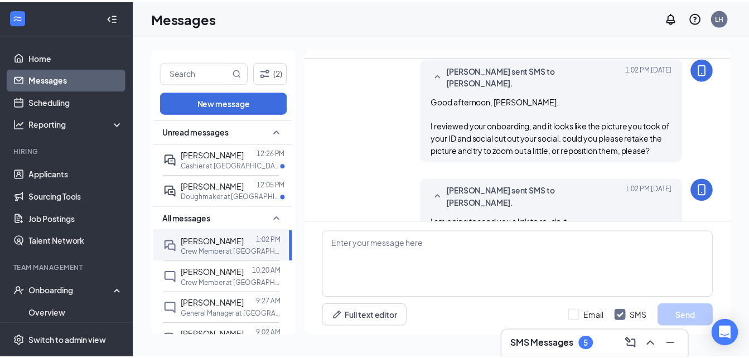
scroll to position [432, 0]
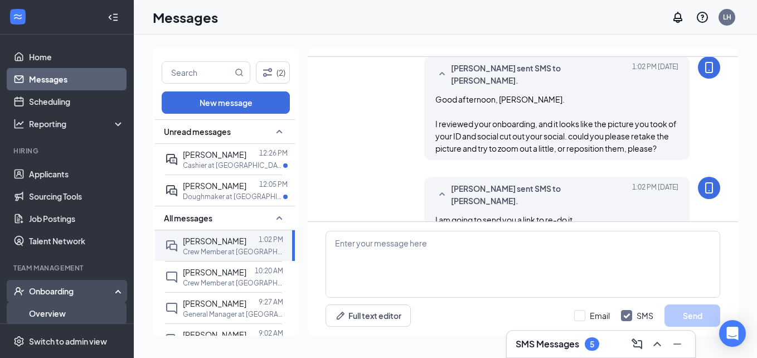
click at [76, 307] on link "Overview" at bounding box center [76, 313] width 95 height 22
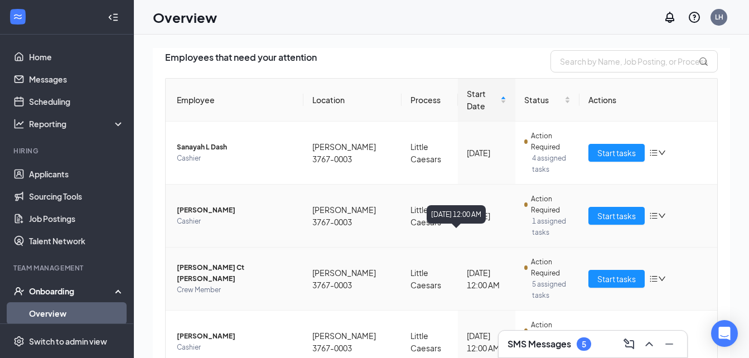
scroll to position [93, 0]
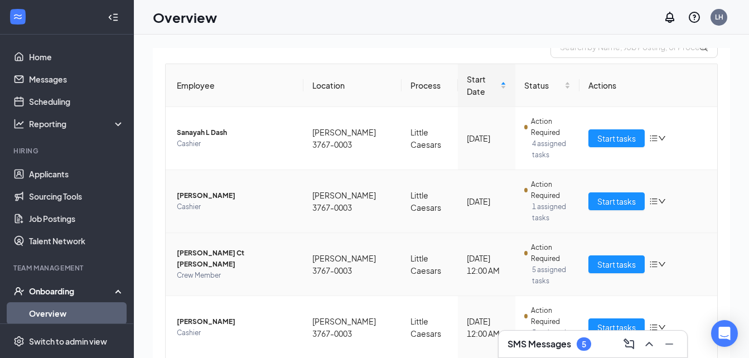
click at [658, 260] on icon "down" at bounding box center [662, 264] width 8 height 8
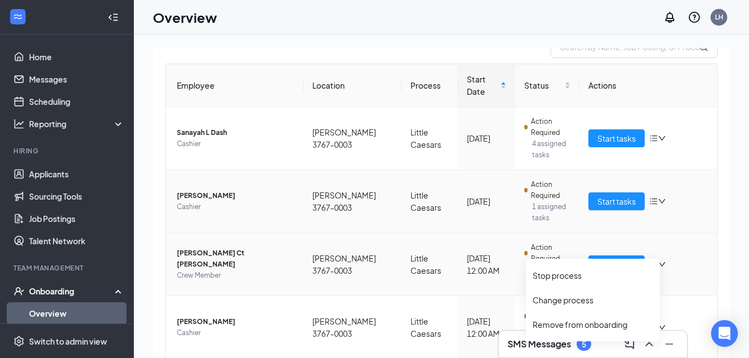
click at [686, 233] on td "Start tasks" at bounding box center [648, 264] width 138 height 63
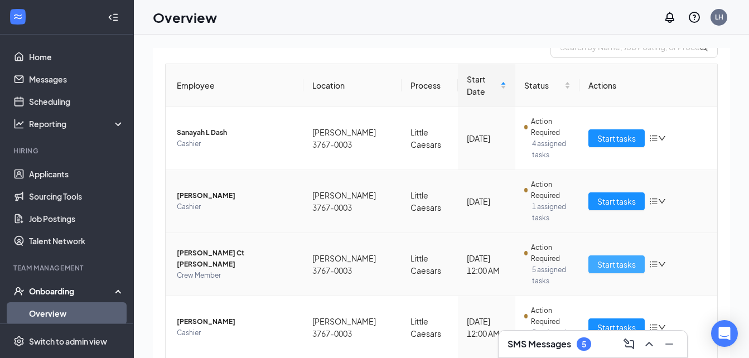
click at [607, 258] on span "Start tasks" at bounding box center [616, 264] width 38 height 12
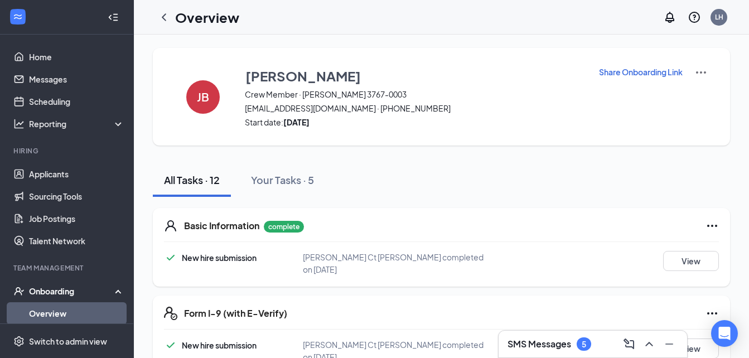
click at [638, 72] on p "Share Onboarding Link" at bounding box center [641, 71] width 84 height 11
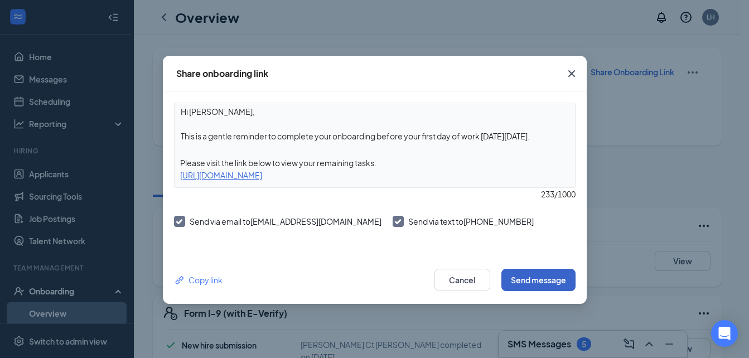
click at [542, 280] on button "Send message" at bounding box center [538, 280] width 74 height 22
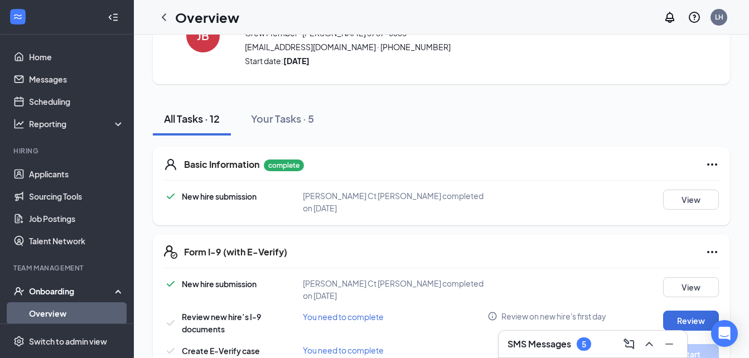
scroll to position [111, 0]
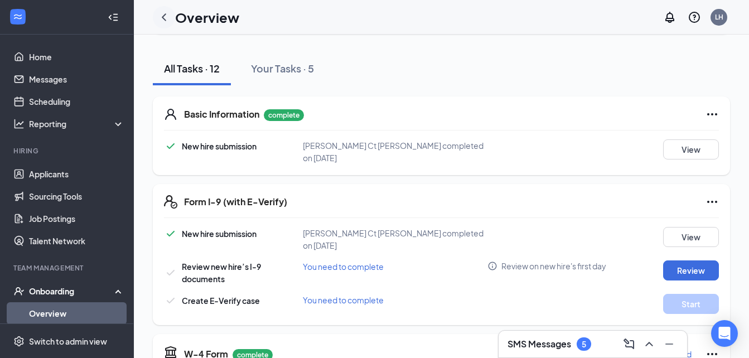
click at [163, 20] on icon "ChevronLeft" at bounding box center [163, 17] width 13 height 13
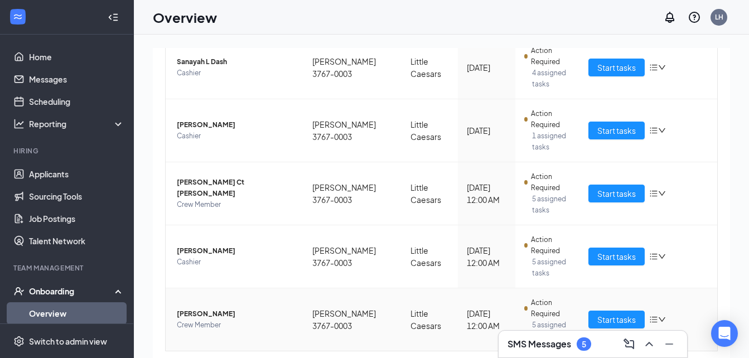
scroll to position [183, 0]
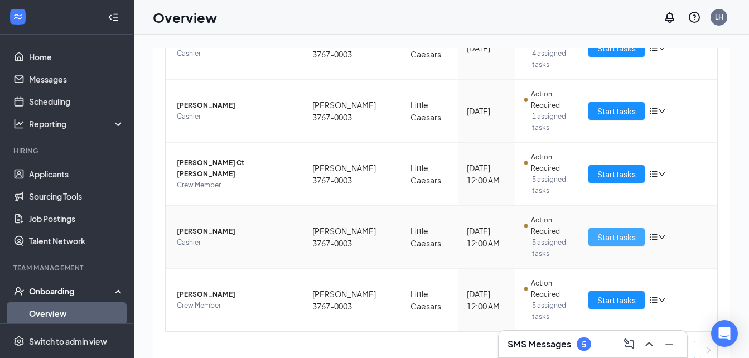
click at [613, 231] on span "Start tasks" at bounding box center [616, 237] width 38 height 12
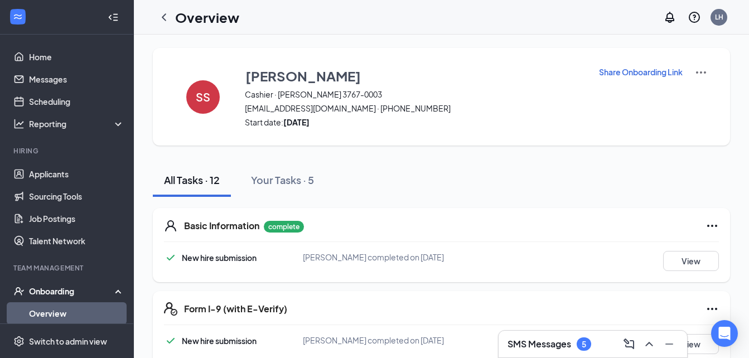
click at [623, 66] on button "Share Onboarding Link" at bounding box center [640, 72] width 85 height 12
type textarea "Hi [PERSON_NAME], This is a gentle reminder to complete your onboarding before …"
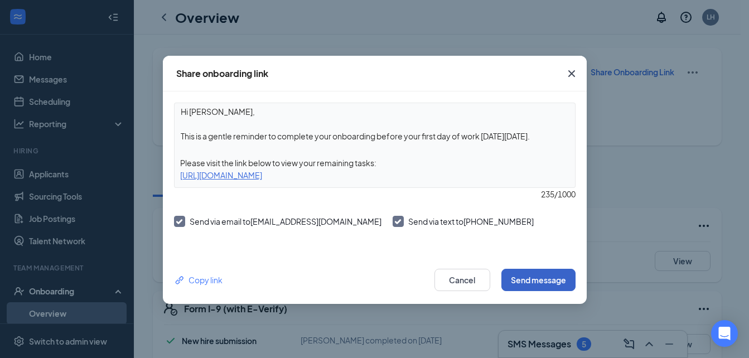
click at [546, 278] on button "Send message" at bounding box center [538, 280] width 74 height 22
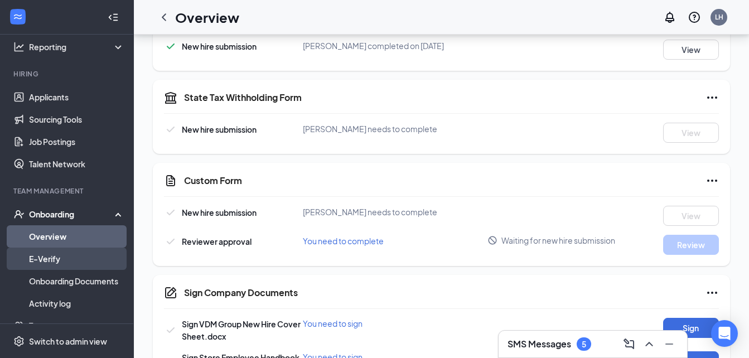
scroll to position [93, 0]
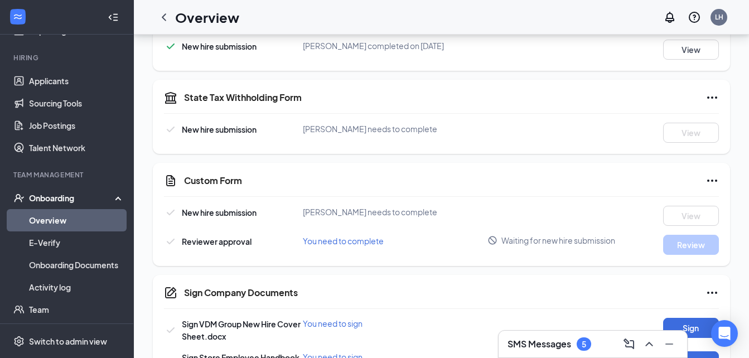
click at [72, 219] on link "Overview" at bounding box center [76, 220] width 95 height 22
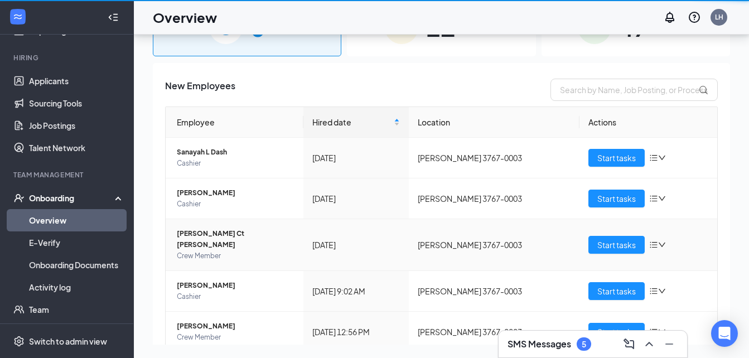
scroll to position [50, 0]
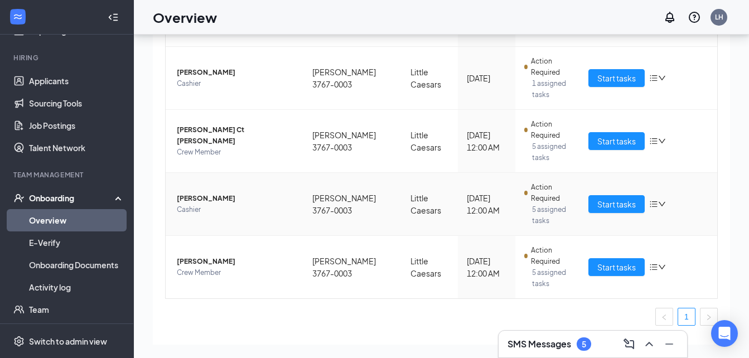
scroll to position [183, 0]
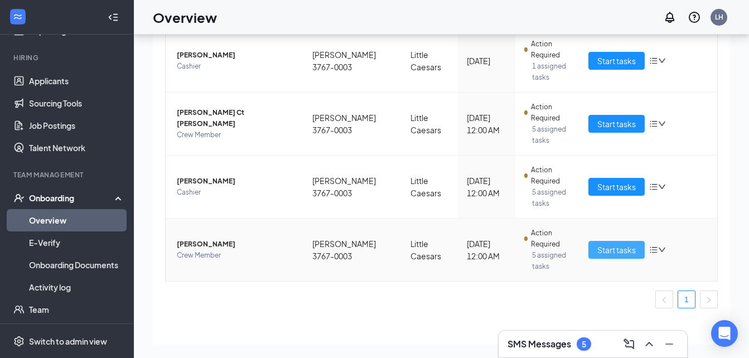
click at [610, 244] on span "Start tasks" at bounding box center [616, 250] width 38 height 12
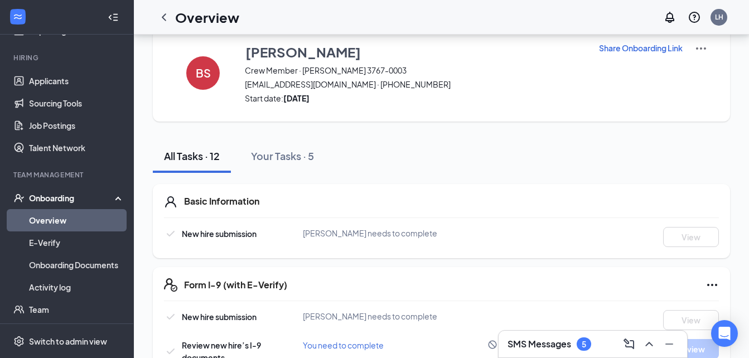
scroll to position [18, 0]
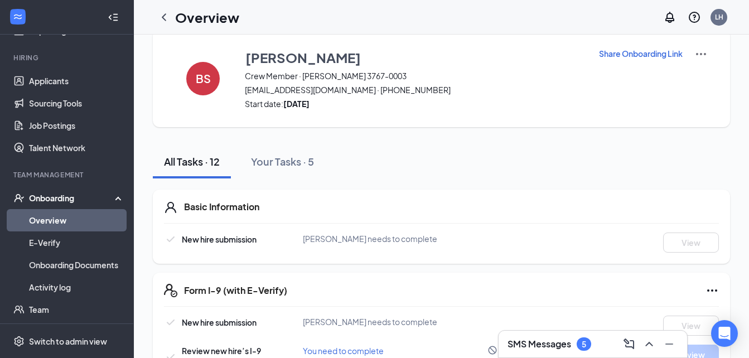
click at [635, 58] on p "Share Onboarding Link" at bounding box center [641, 53] width 84 height 11
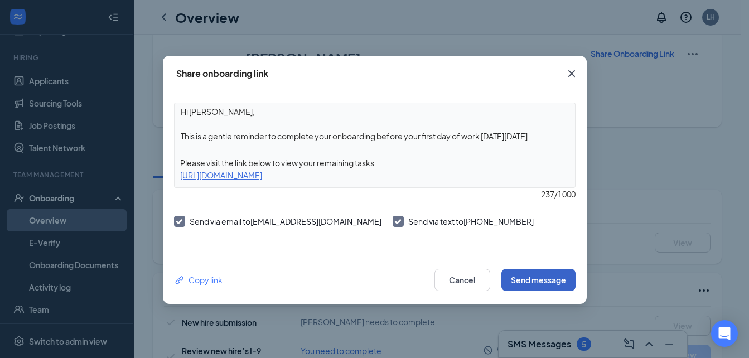
click at [520, 283] on button "Send message" at bounding box center [538, 280] width 74 height 22
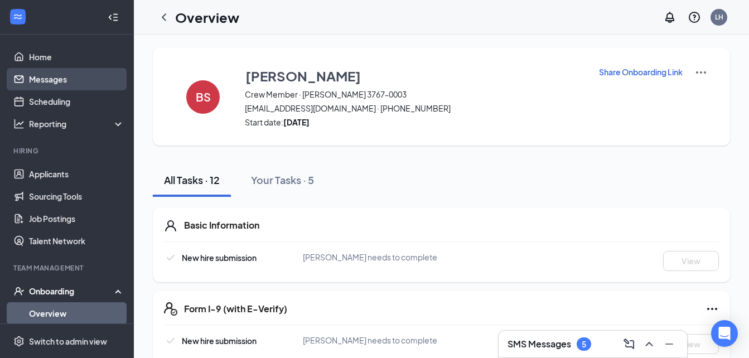
click at [60, 75] on link "Messages" at bounding box center [76, 79] width 95 height 22
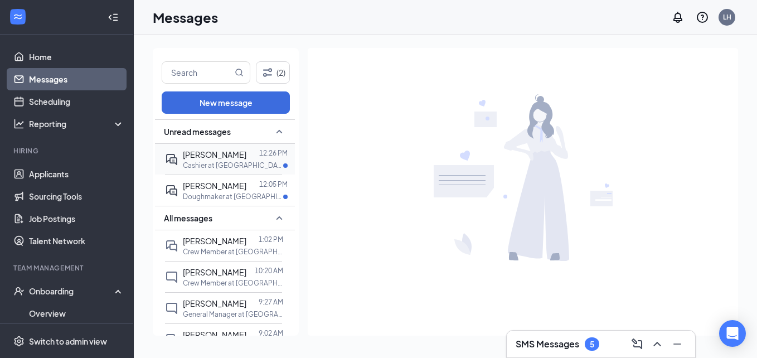
click at [244, 164] on p "Cashier at [GEOGRAPHIC_DATA] 3767-0003" at bounding box center [233, 165] width 100 height 9
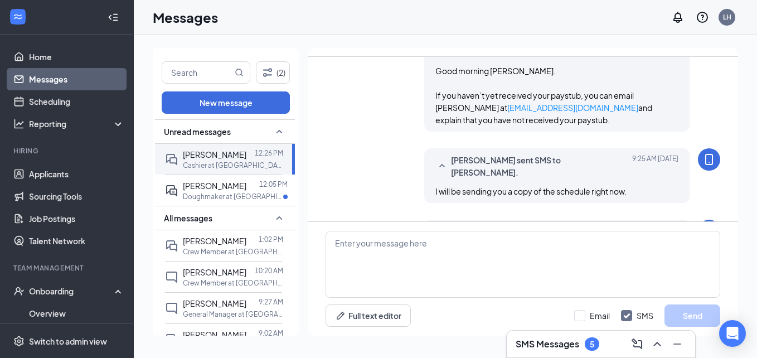
scroll to position [608, 0]
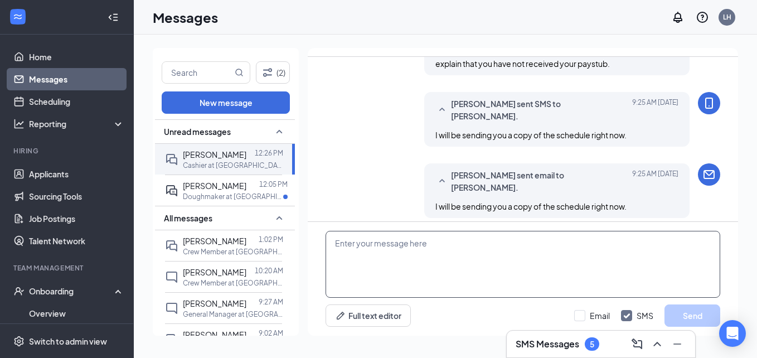
drag, startPoint x: 414, startPoint y: 259, endPoint x: 409, endPoint y: 262, distance: 5.7
click at [412, 260] on textarea at bounding box center [523, 264] width 395 height 67
type textarea "no problem!"
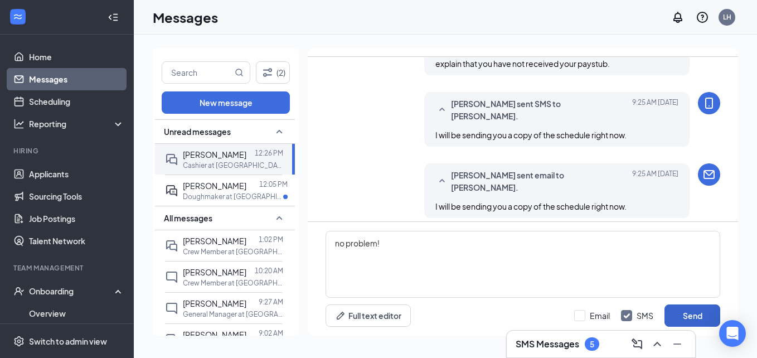
click at [693, 317] on button "Send" at bounding box center [692, 315] width 56 height 22
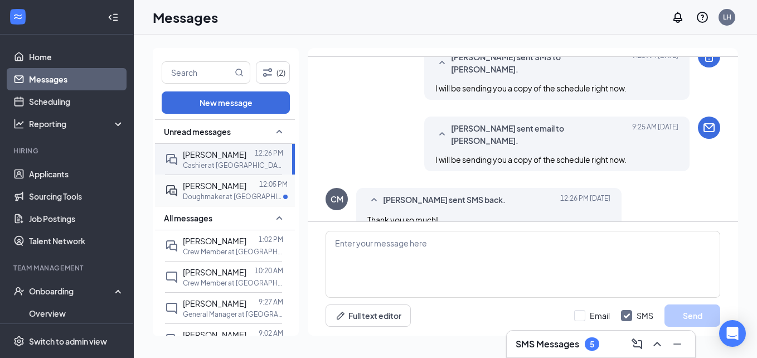
scroll to position [668, 0]
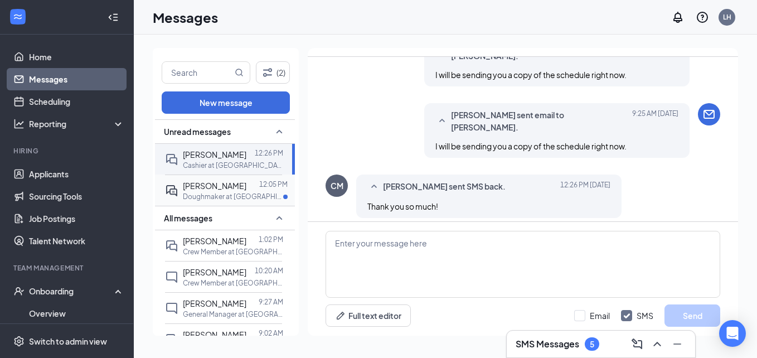
click at [221, 189] on span "[PERSON_NAME]" at bounding box center [215, 186] width 64 height 10
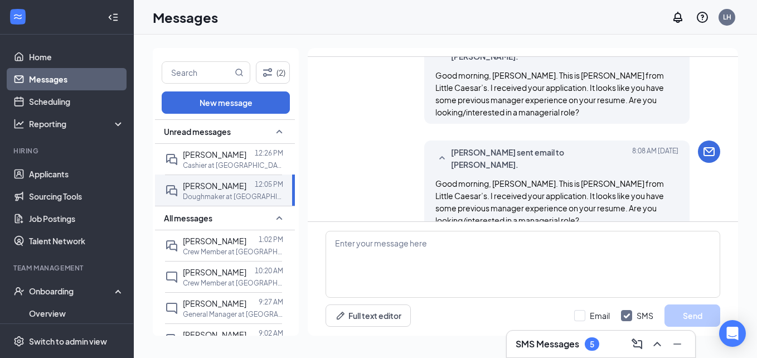
scroll to position [227, 0]
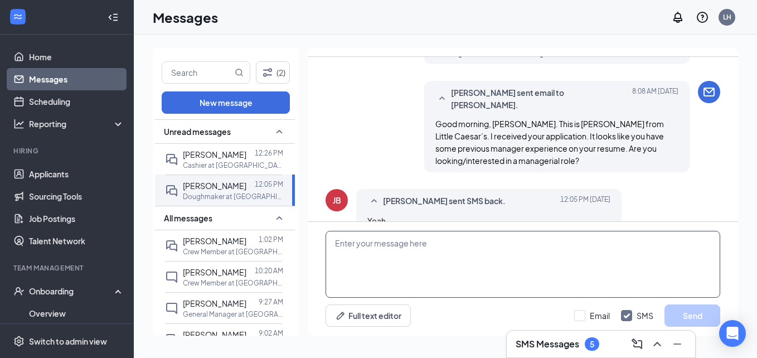
click at [481, 257] on textarea at bounding box center [523, 264] width 395 height 67
type textarea "w"
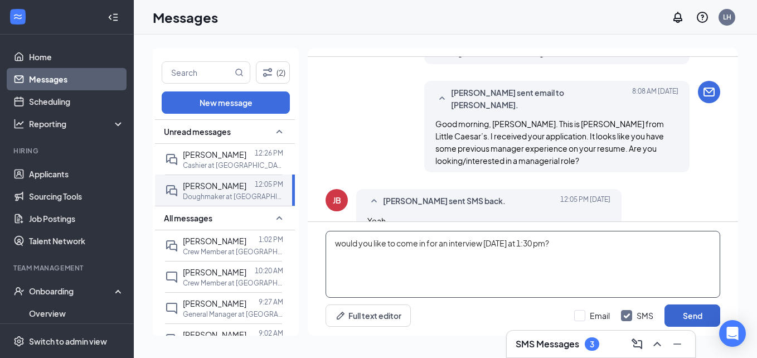
type textarea "would you like to come in for an interview [DATE] at 1:30 pm?"
click at [679, 318] on button "Send" at bounding box center [692, 315] width 56 height 22
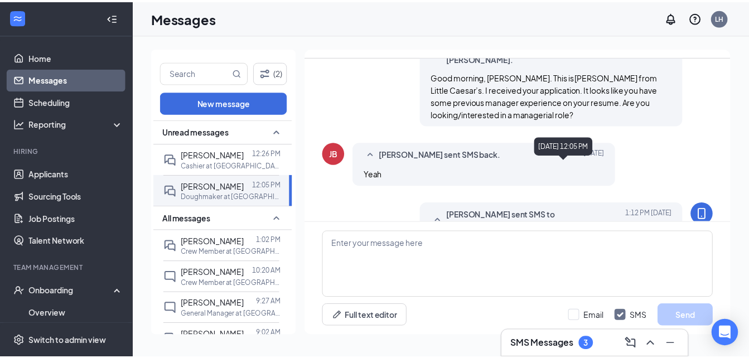
scroll to position [287, 0]
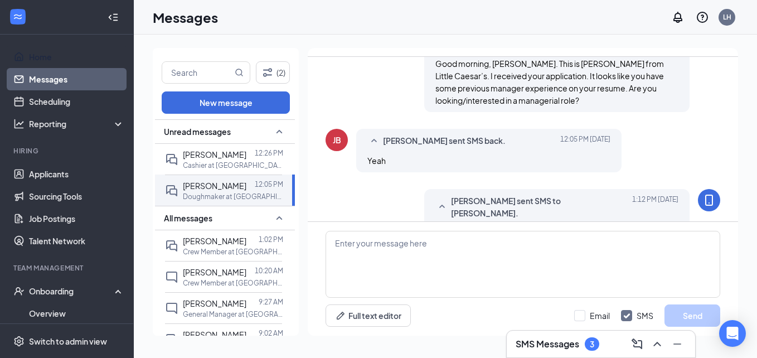
drag, startPoint x: 72, startPoint y: 58, endPoint x: 106, endPoint y: 40, distance: 38.9
click at [72, 58] on link "Home" at bounding box center [76, 57] width 95 height 22
